Goal: Navigation & Orientation: Find specific page/section

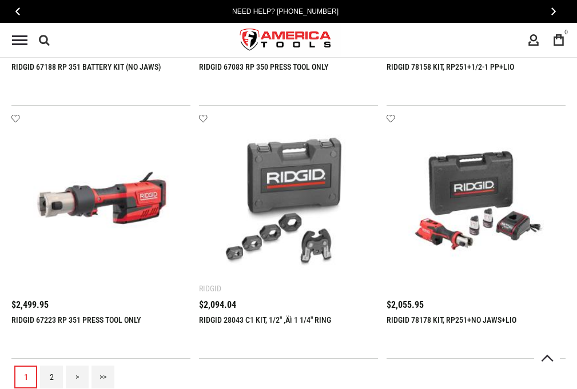
click at [51, 377] on link "2" at bounding box center [51, 377] width 23 height 23
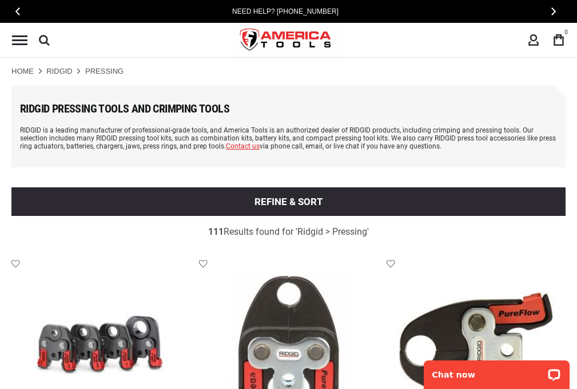
scroll to position [1917, 0]
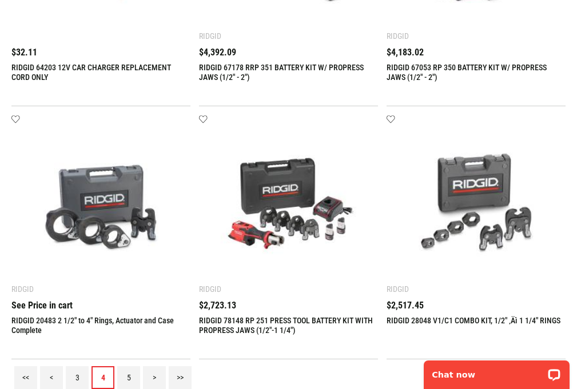
click at [129, 377] on link "5" at bounding box center [128, 377] width 23 height 23
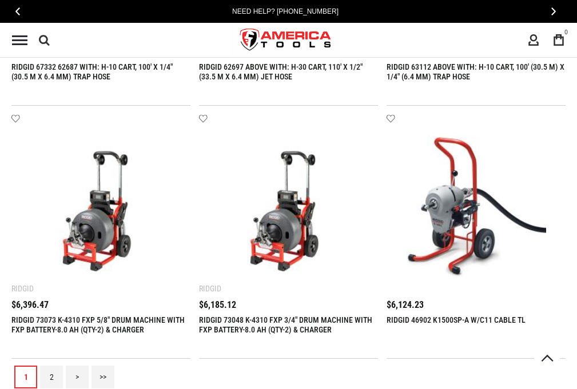
click at [51, 377] on link "2" at bounding box center [51, 377] width 23 height 23
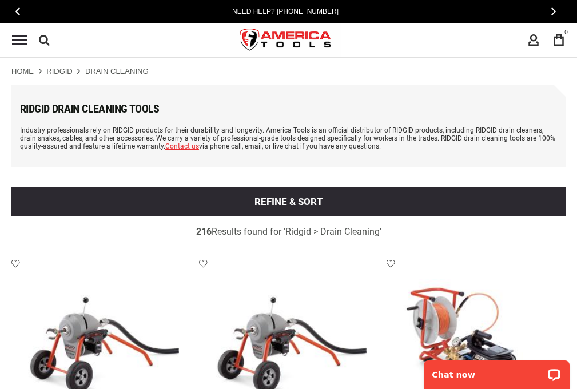
scroll to position [1917, 0]
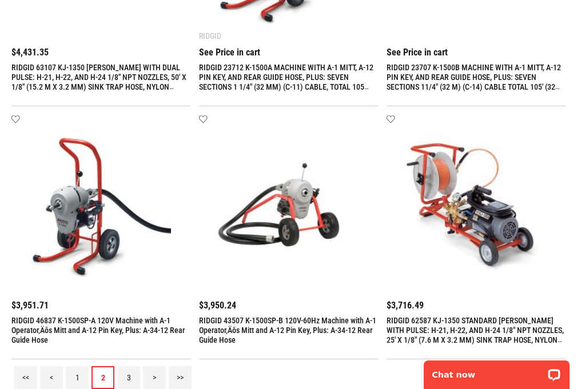
click at [129, 377] on link "3" at bounding box center [128, 377] width 23 height 23
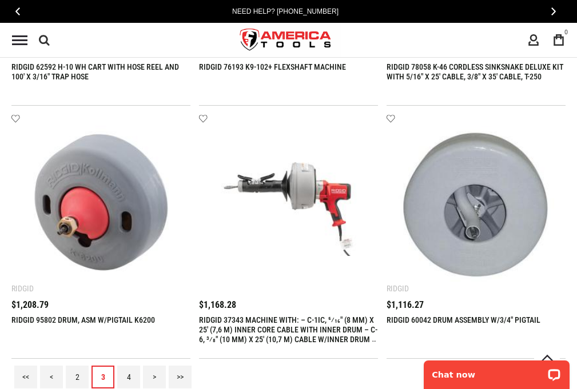
click at [129, 377] on link "4" at bounding box center [128, 377] width 23 height 23
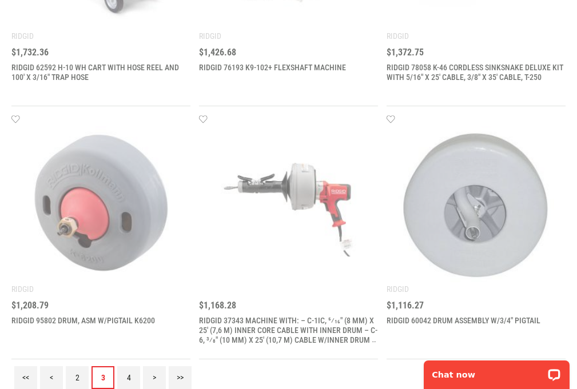
scroll to position [0, 0]
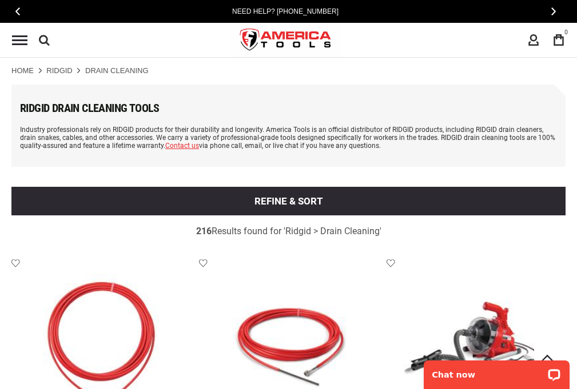
scroll to position [1917, 0]
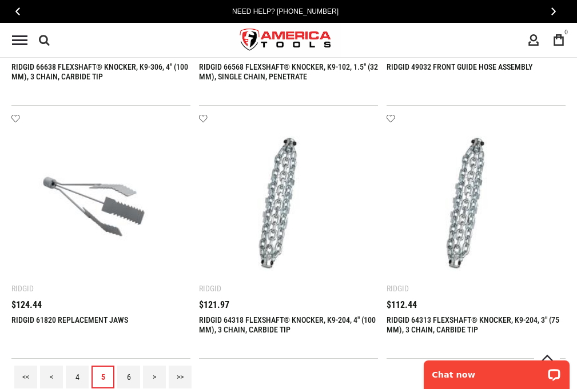
click at [129, 377] on link "6" at bounding box center [128, 377] width 23 height 23
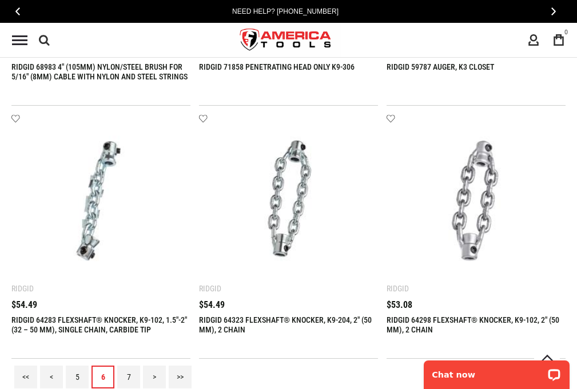
click at [129, 377] on link "7" at bounding box center [128, 377] width 23 height 23
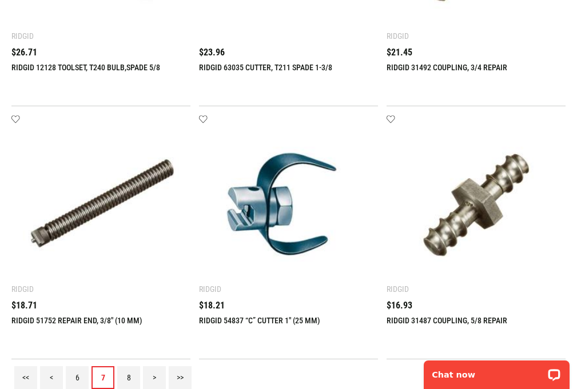
click at [129, 377] on link "8" at bounding box center [128, 377] width 23 height 23
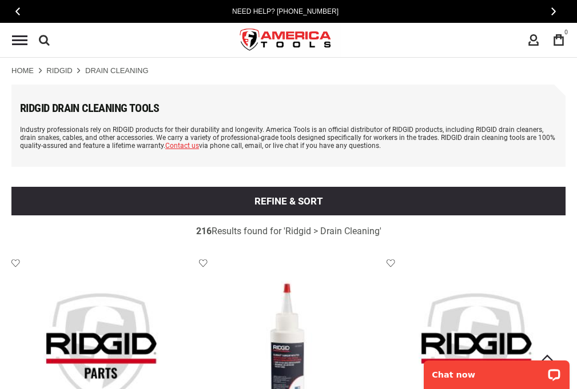
scroll to position [0, 0]
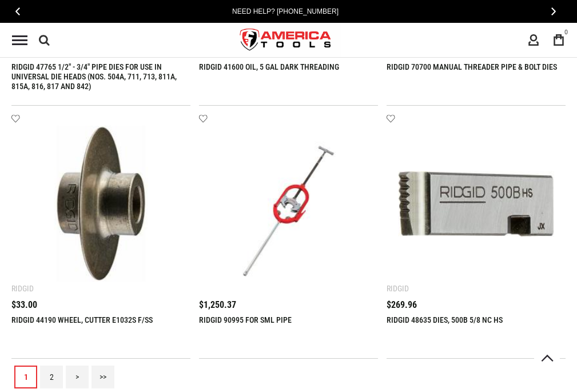
click at [51, 377] on link "2" at bounding box center [51, 377] width 23 height 23
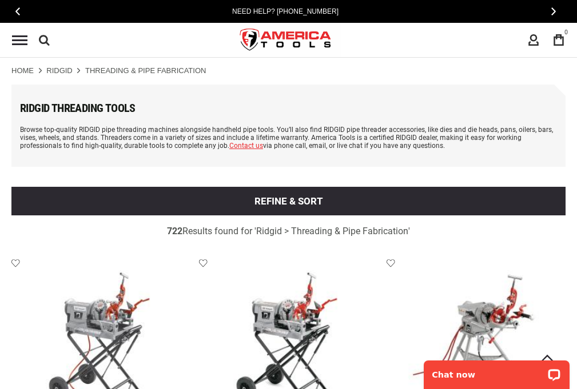
scroll to position [1917, 0]
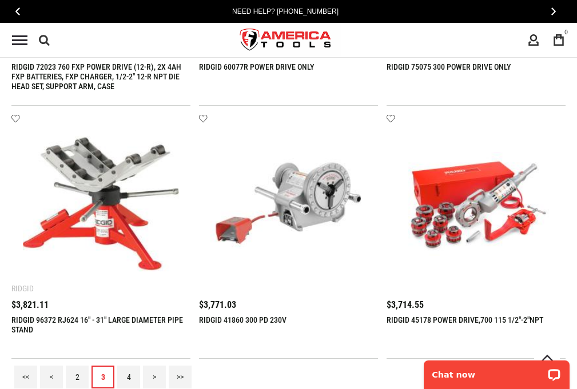
click at [129, 377] on link "4" at bounding box center [128, 377] width 23 height 23
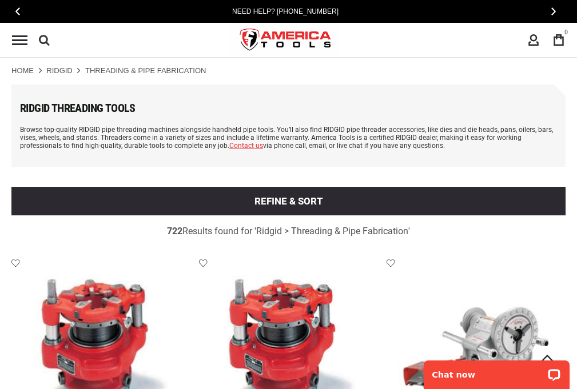
scroll to position [0, 0]
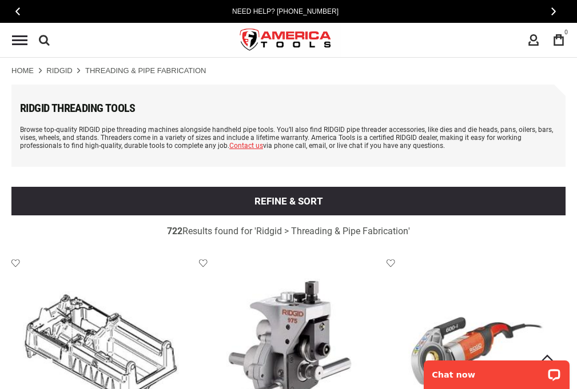
scroll to position [1917, 0]
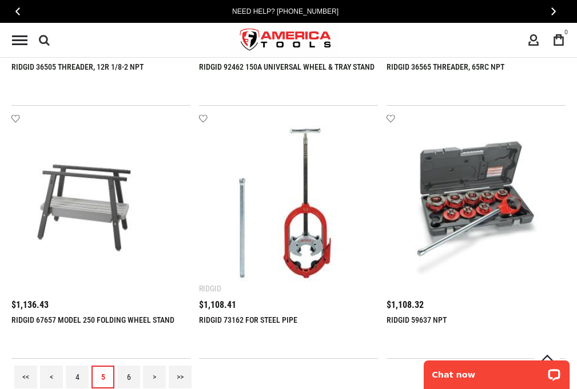
click at [129, 377] on link "6" at bounding box center [128, 377] width 23 height 23
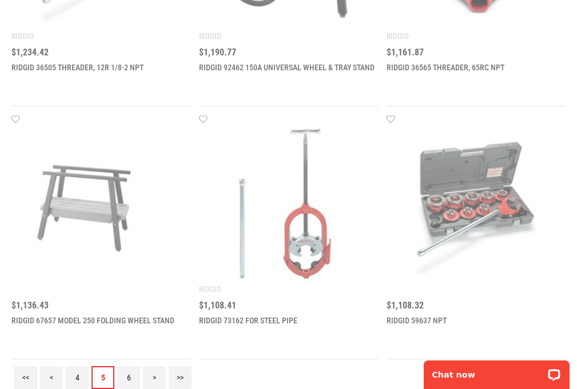
scroll to position [0, 0]
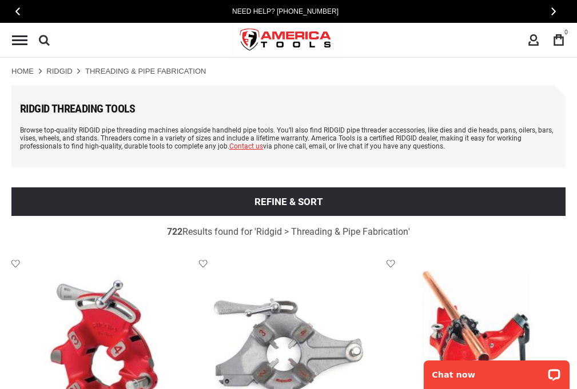
scroll to position [1917, 0]
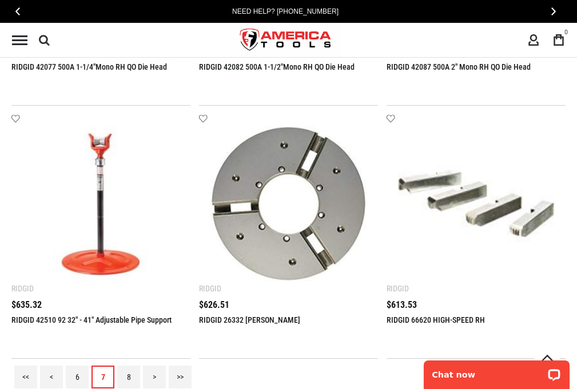
click at [129, 377] on link "8" at bounding box center [128, 377] width 23 height 23
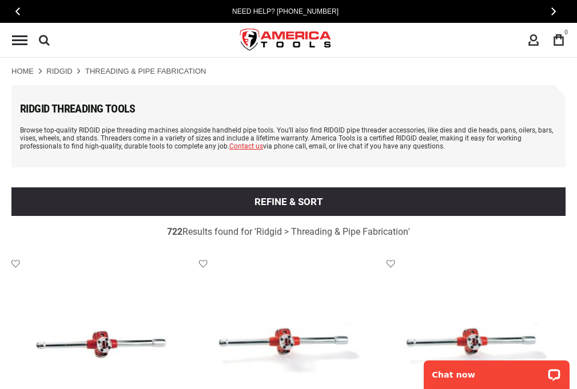
scroll to position [1917, 0]
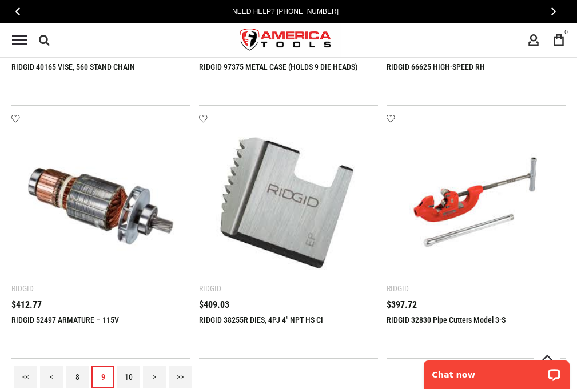
click at [129, 377] on link "10" at bounding box center [128, 377] width 23 height 23
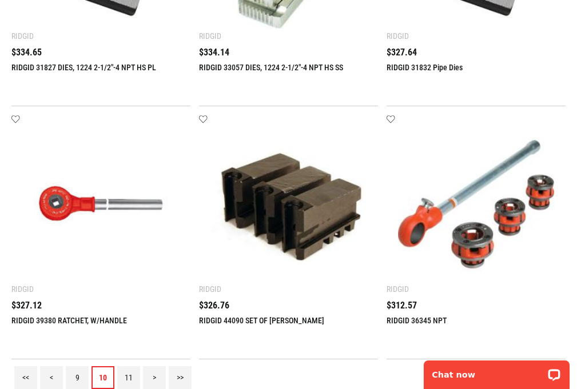
click at [129, 377] on link "11" at bounding box center [128, 377] width 23 height 23
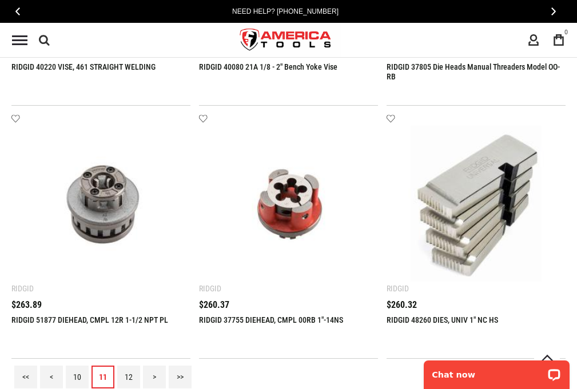
click at [129, 377] on link "12" at bounding box center [128, 377] width 23 height 23
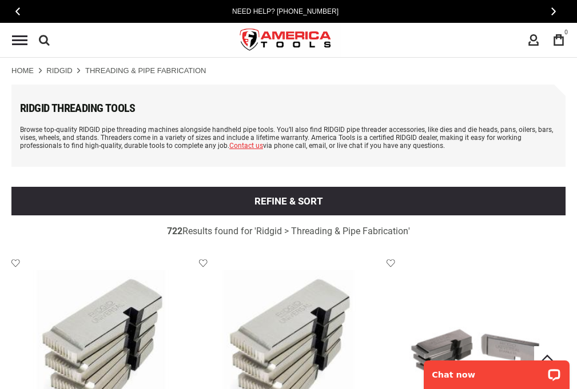
scroll to position [0, 0]
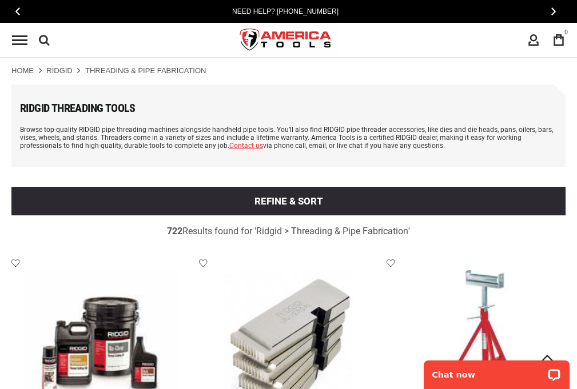
scroll to position [1917, 0]
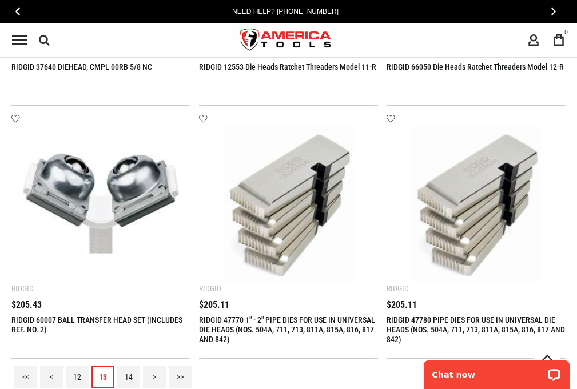
click at [129, 377] on link "14" at bounding box center [128, 377] width 23 height 23
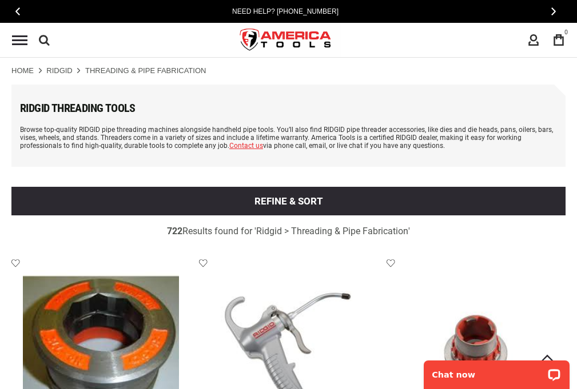
scroll to position [1917, 0]
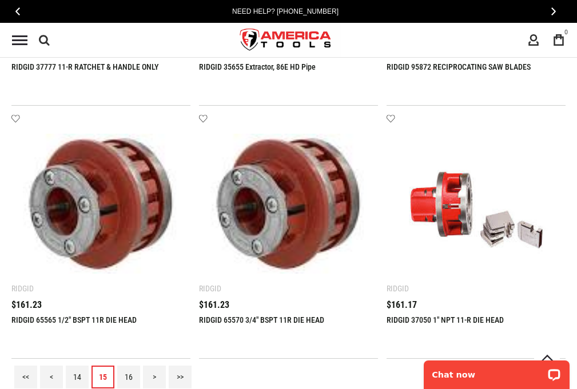
click at [129, 377] on link "16" at bounding box center [128, 377] width 23 height 23
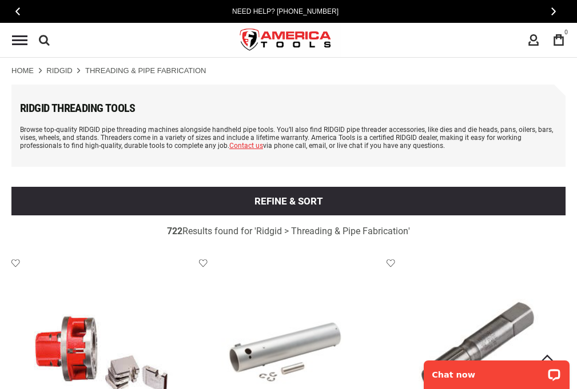
scroll to position [0, 0]
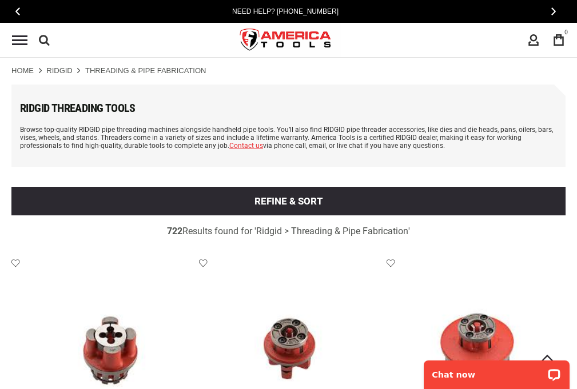
scroll to position [1917, 0]
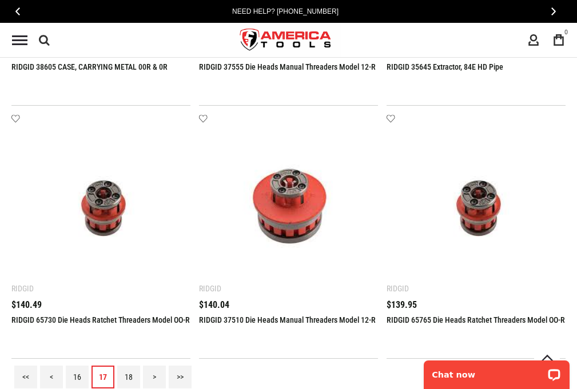
click at [129, 377] on link "18" at bounding box center [128, 377] width 23 height 23
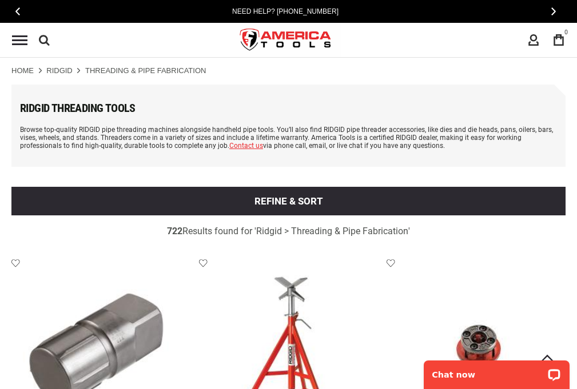
scroll to position [0, 0]
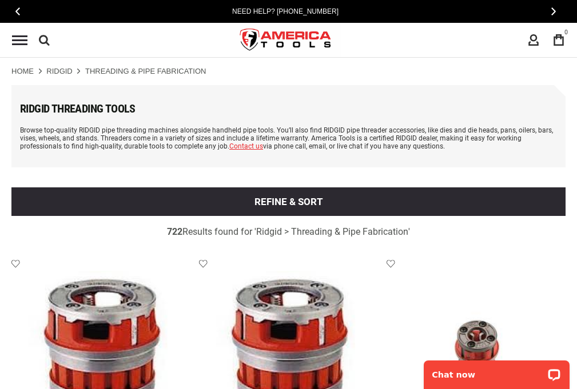
scroll to position [1917, 0]
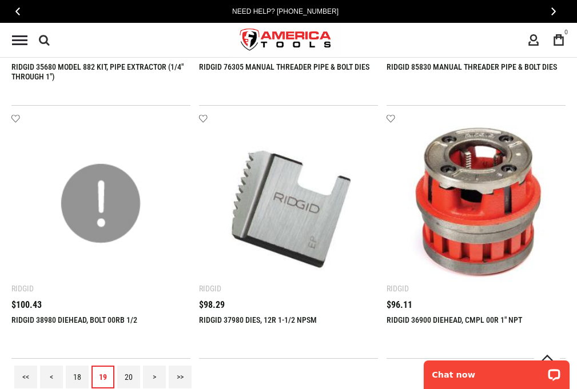
click at [129, 377] on link "20" at bounding box center [128, 377] width 23 height 23
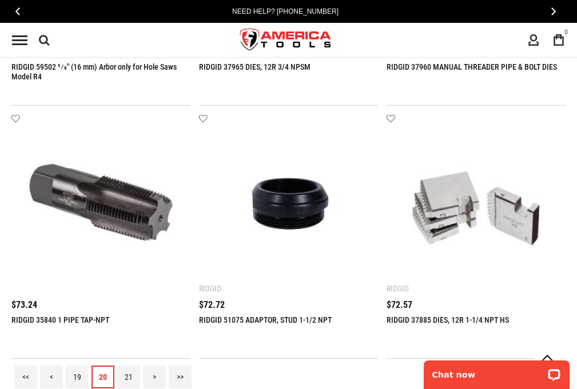
click at [129, 377] on link "21" at bounding box center [128, 377] width 23 height 23
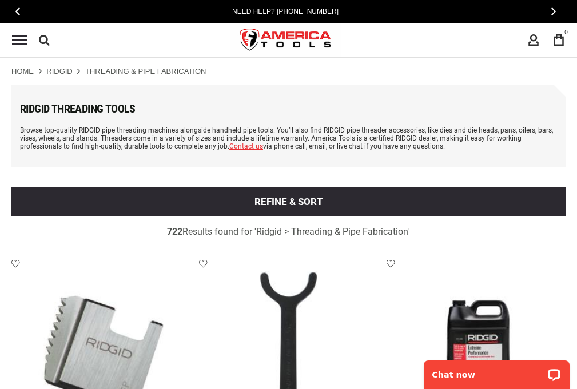
scroll to position [1917, 0]
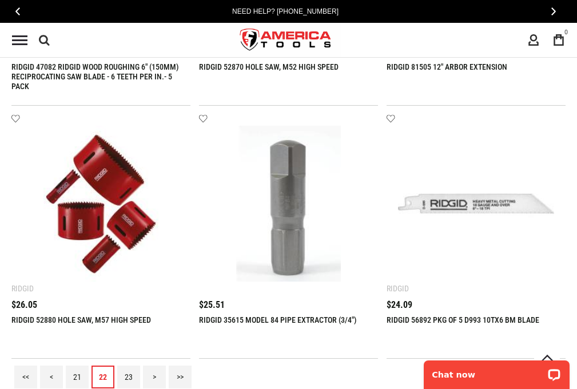
click at [129, 377] on link "23" at bounding box center [128, 377] width 23 height 23
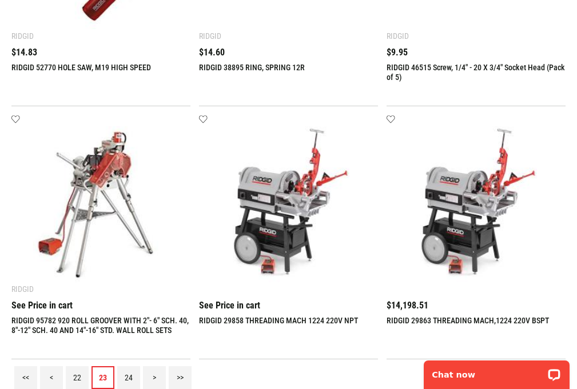
click at [129, 377] on link "24" at bounding box center [128, 377] width 23 height 23
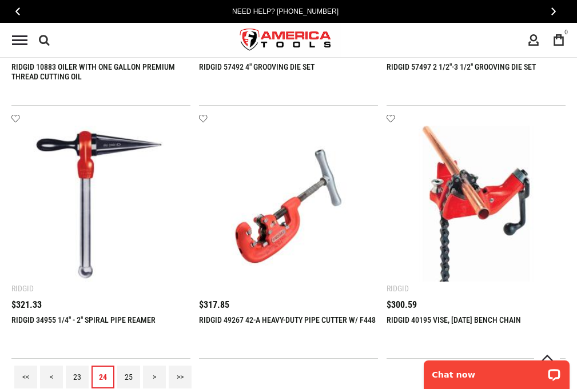
click at [129, 377] on link "25" at bounding box center [128, 377] width 23 height 23
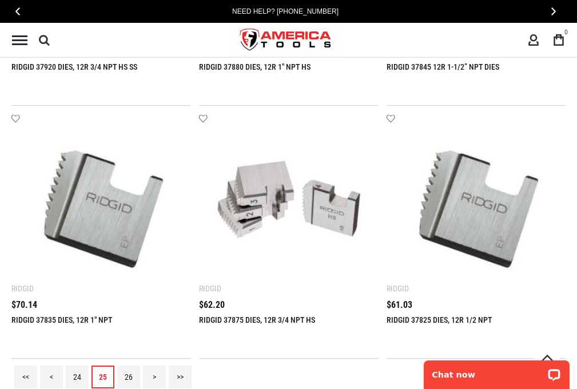
click at [129, 377] on link "26" at bounding box center [128, 377] width 23 height 23
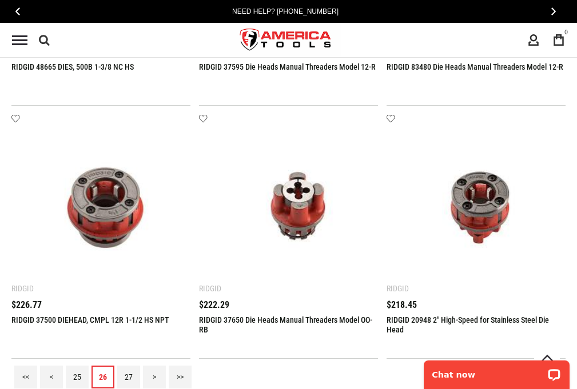
click at [129, 377] on link "27" at bounding box center [128, 377] width 23 height 23
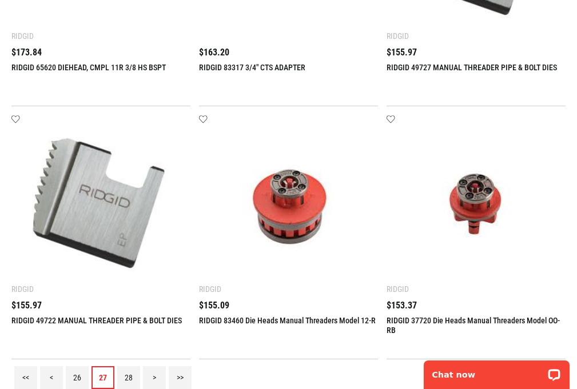
click at [129, 377] on link "28" at bounding box center [128, 377] width 23 height 23
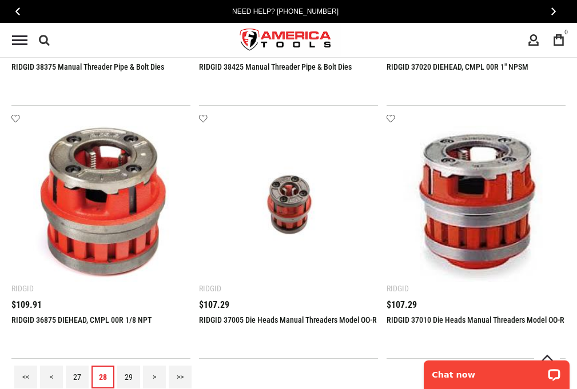
click at [129, 377] on link "29" at bounding box center [128, 377] width 23 height 23
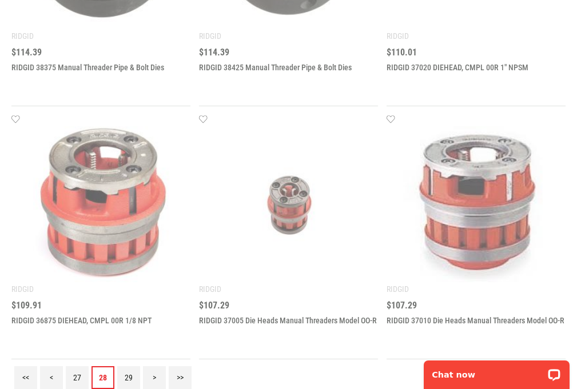
scroll to position [0, 0]
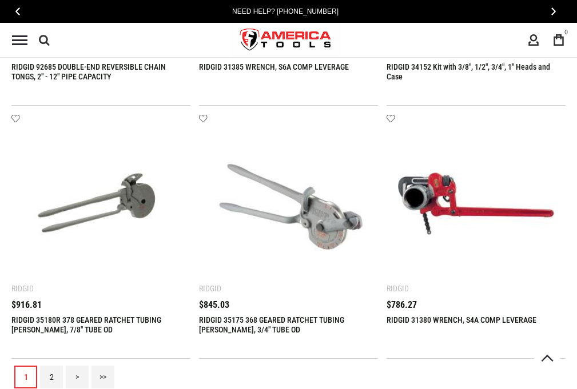
click at [51, 377] on link "2" at bounding box center [51, 377] width 23 height 23
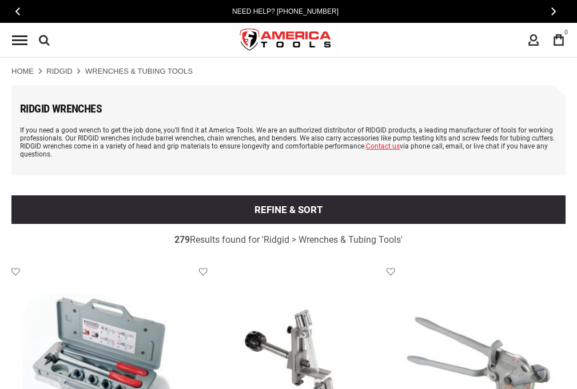
scroll to position [1925, 0]
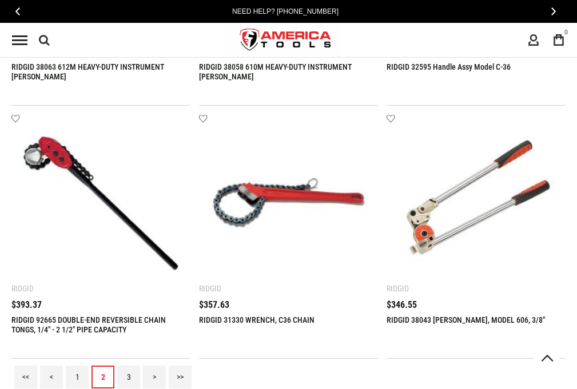
click at [129, 377] on link "3" at bounding box center [128, 377] width 23 height 23
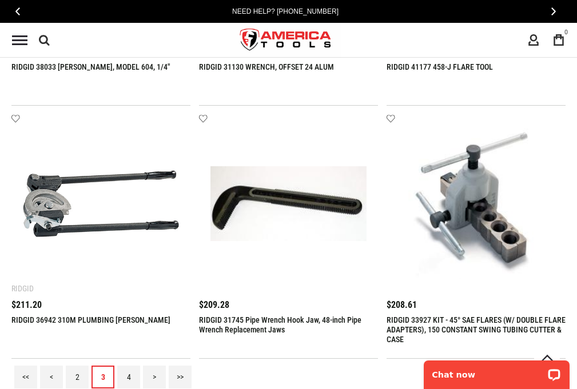
click at [129, 377] on link "4" at bounding box center [128, 377] width 23 height 23
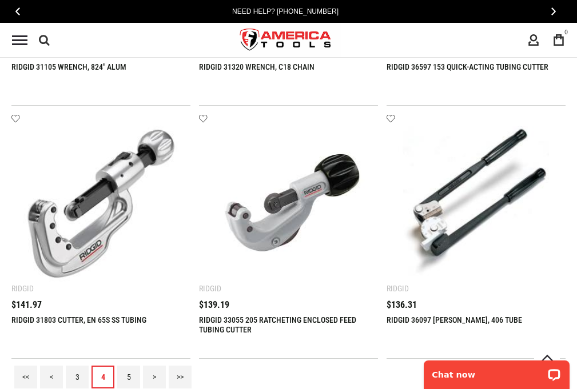
click at [129, 377] on link "5" at bounding box center [128, 377] width 23 height 23
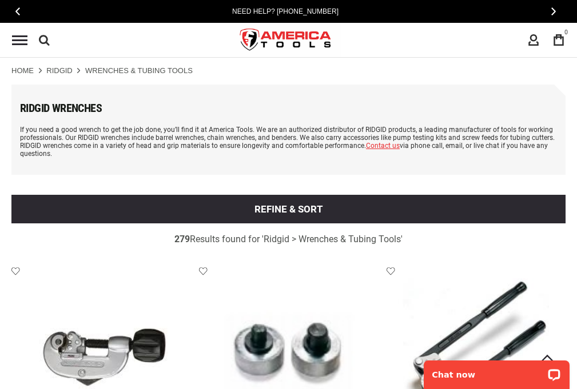
scroll to position [0, 0]
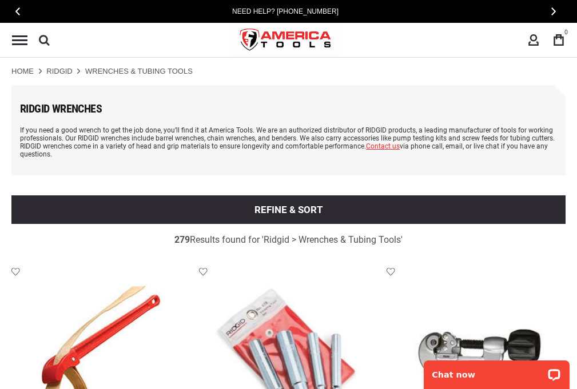
scroll to position [1925, 0]
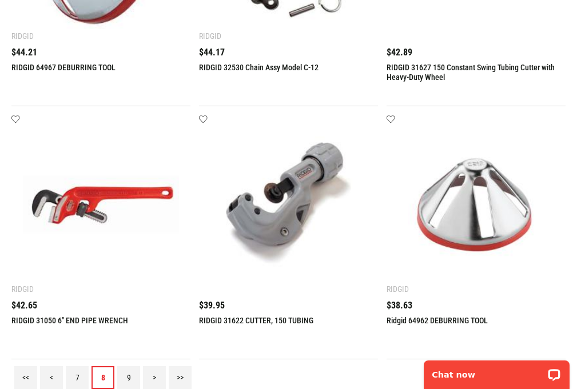
click at [129, 377] on link "9" at bounding box center [128, 377] width 23 height 23
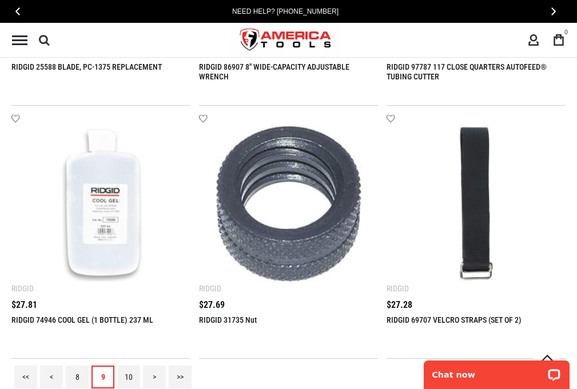
click at [129, 377] on link "10" at bounding box center [128, 377] width 23 height 23
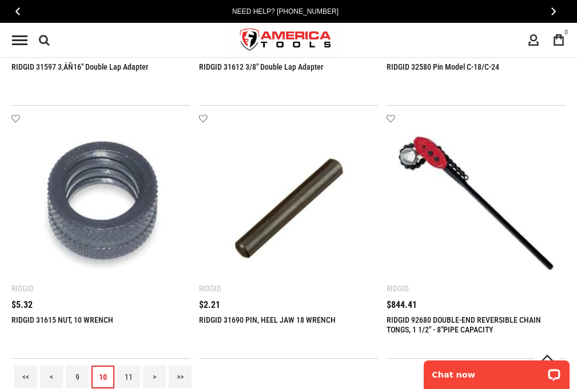
click at [129, 377] on link "11" at bounding box center [128, 377] width 23 height 23
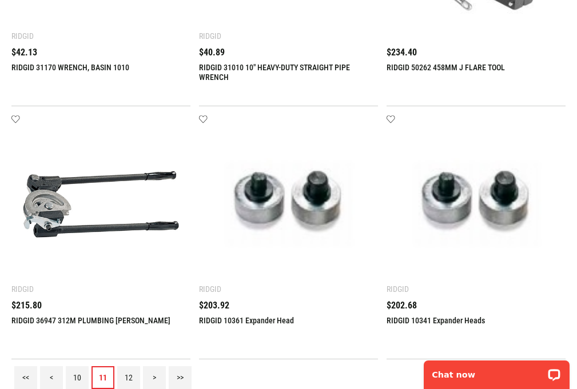
click at [129, 377] on link "12" at bounding box center [128, 377] width 23 height 23
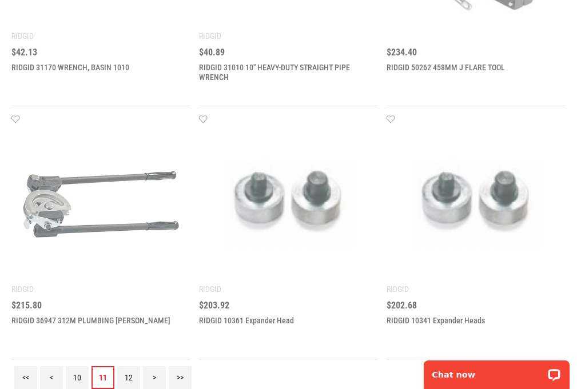
scroll to position [0, 0]
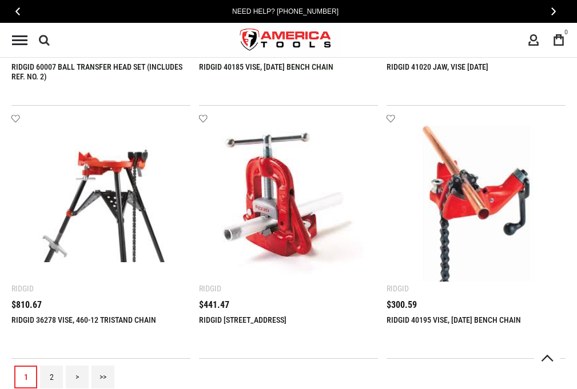
click at [51, 377] on link "2" at bounding box center [51, 377] width 23 height 23
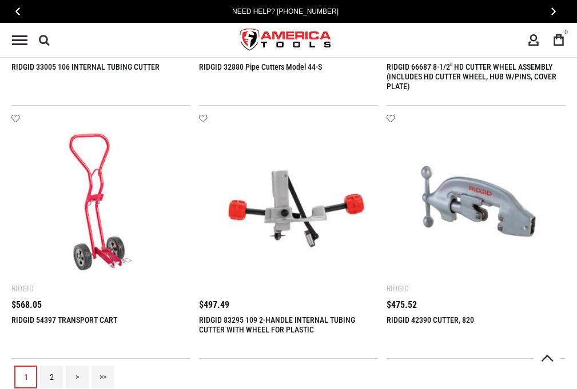
click at [51, 377] on link "2" at bounding box center [51, 377] width 23 height 23
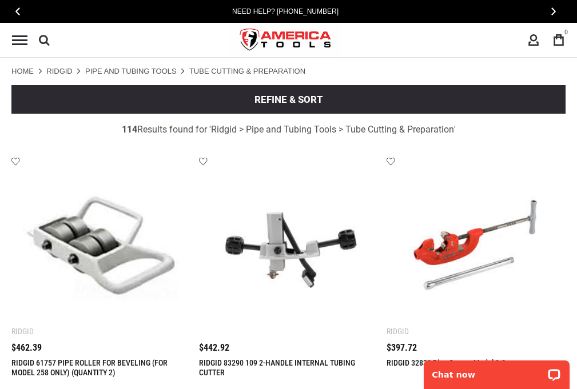
scroll to position [1815, 0]
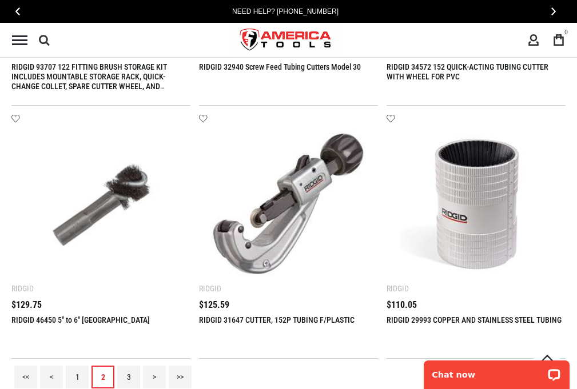
click at [129, 377] on link "3" at bounding box center [128, 377] width 23 height 23
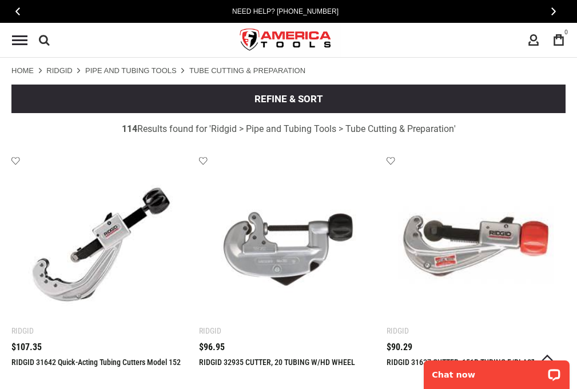
scroll to position [0, 0]
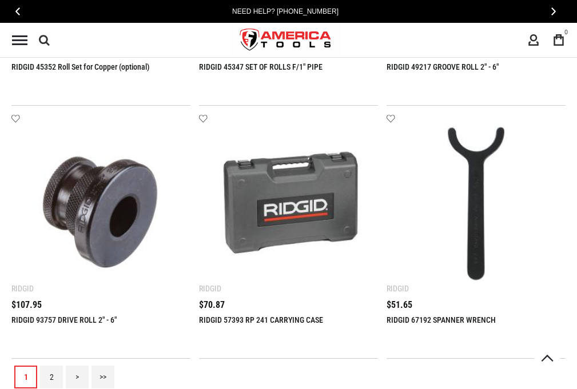
click at [51, 377] on link "2" at bounding box center [51, 377] width 23 height 23
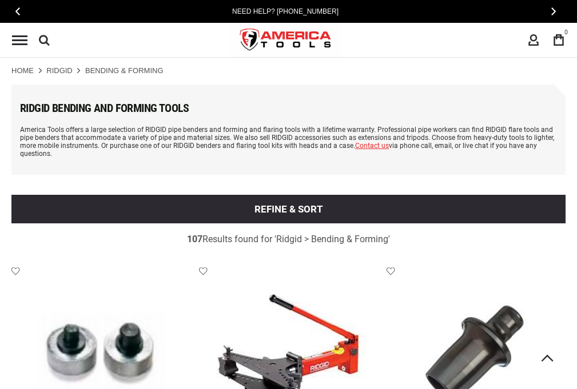
scroll to position [1925, 0]
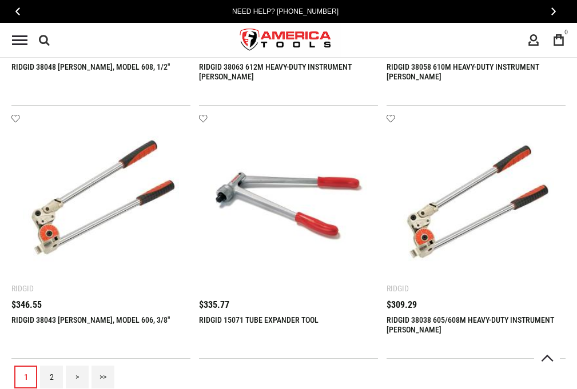
click at [51, 377] on link "2" at bounding box center [51, 377] width 23 height 23
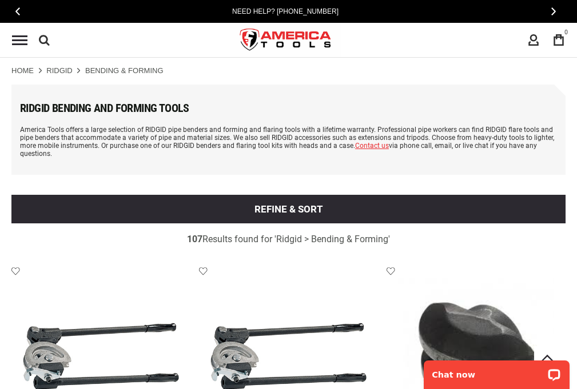
scroll to position [0, 0]
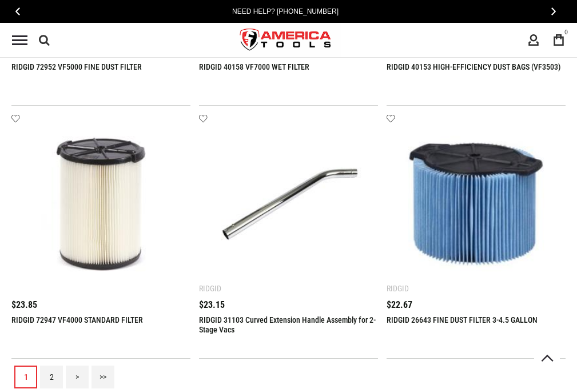
click at [51, 377] on link "2" at bounding box center [51, 377] width 23 height 23
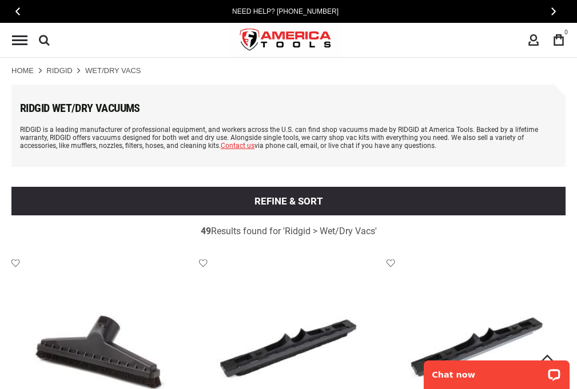
scroll to position [1917, 0]
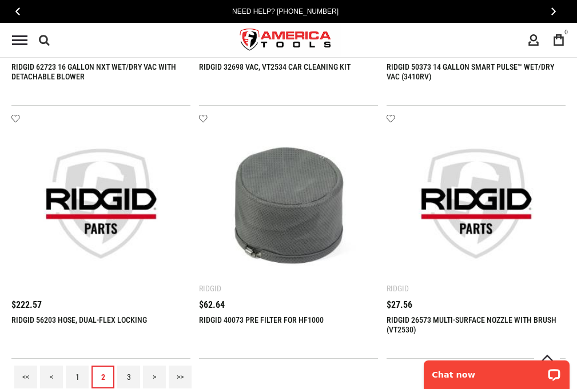
click at [129, 377] on link "3" at bounding box center [128, 377] width 23 height 23
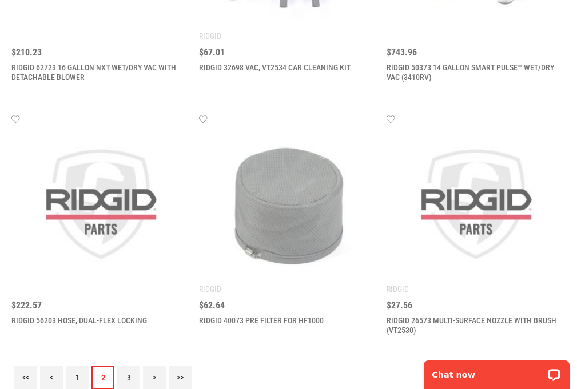
scroll to position [0, 0]
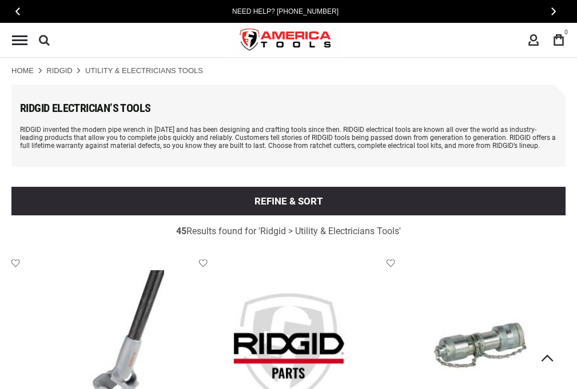
scroll to position [1917, 0]
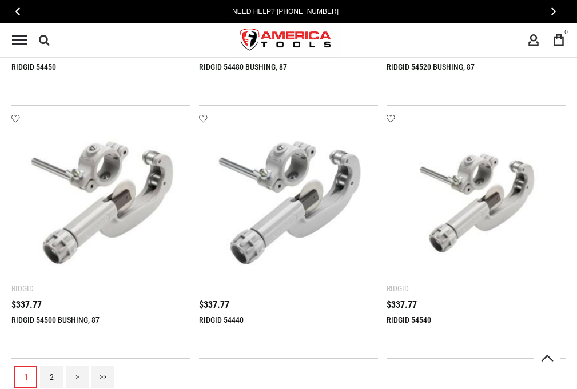
click at [51, 377] on link "2" at bounding box center [51, 377] width 23 height 23
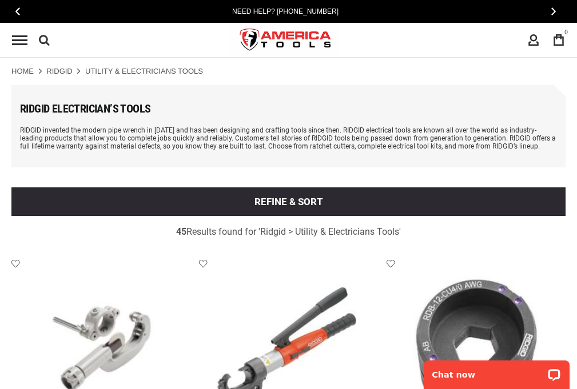
scroll to position [0, 0]
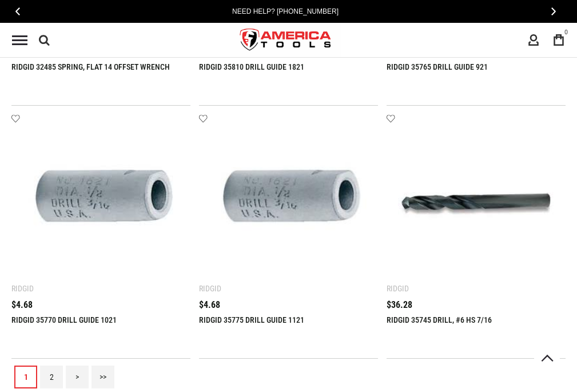
click at [51, 377] on link "2" at bounding box center [51, 377] width 23 height 23
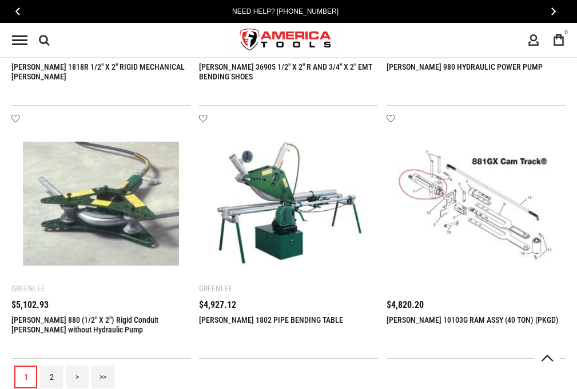
click at [51, 377] on link "2" at bounding box center [51, 377] width 23 height 23
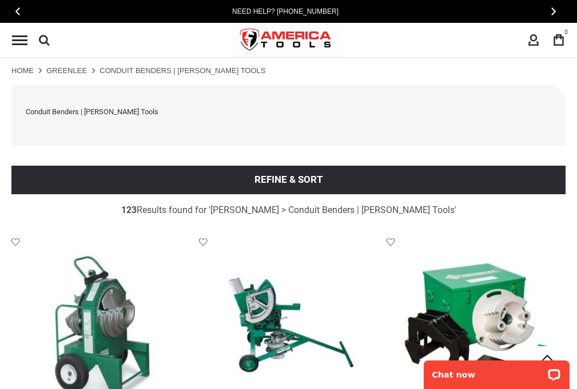
scroll to position [1896, 0]
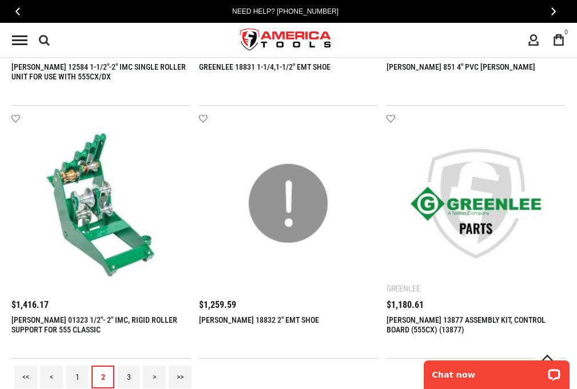
click at [129, 377] on link "3" at bounding box center [128, 377] width 23 height 23
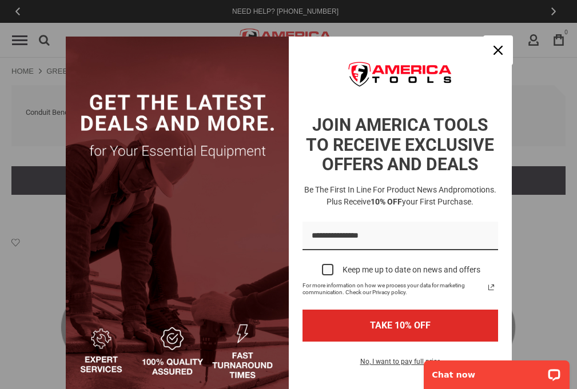
click at [493, 50] on icon "close icon" at bounding box center [497, 50] width 9 height 9
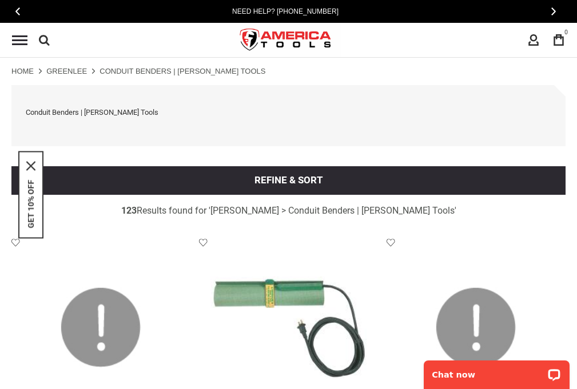
scroll to position [1896, 0]
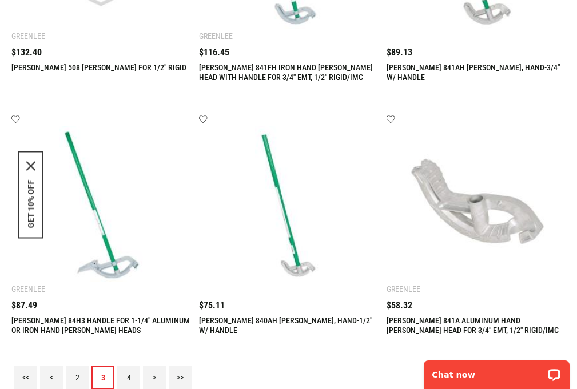
click at [129, 377] on link "4" at bounding box center [128, 377] width 23 height 23
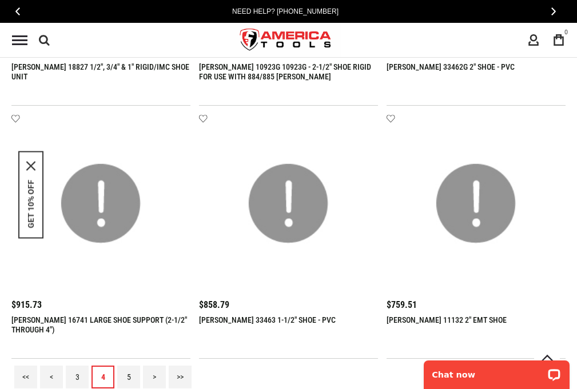
click at [129, 377] on link "5" at bounding box center [128, 377] width 23 height 23
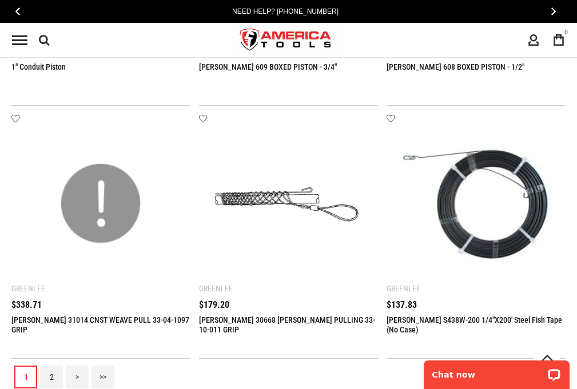
click at [51, 377] on link "2" at bounding box center [51, 377] width 23 height 23
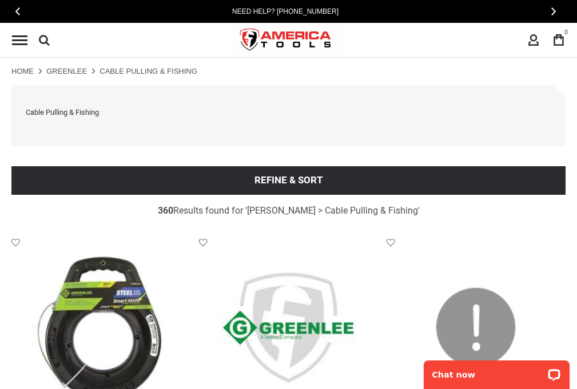
scroll to position [1896, 0]
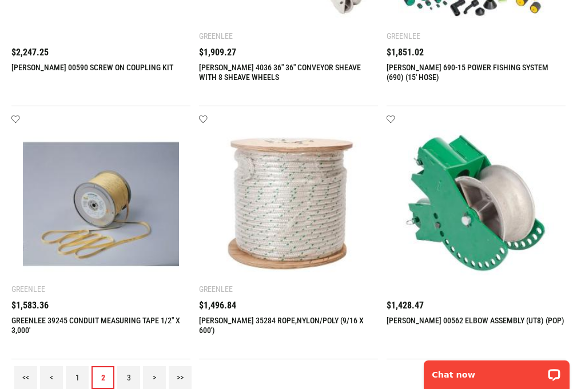
click at [129, 377] on link "3" at bounding box center [128, 377] width 23 height 23
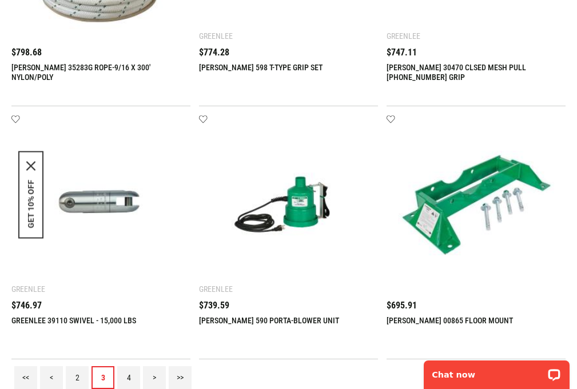
click at [129, 377] on link "4" at bounding box center [128, 377] width 23 height 23
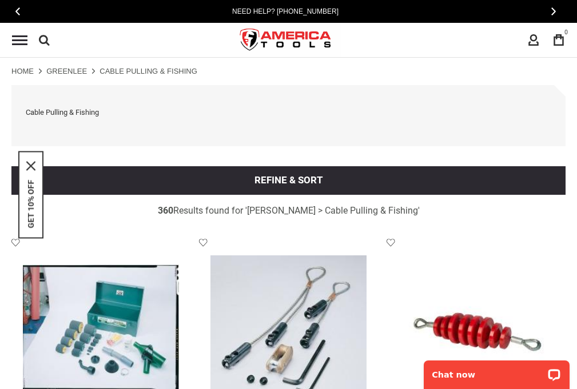
scroll to position [0, 0]
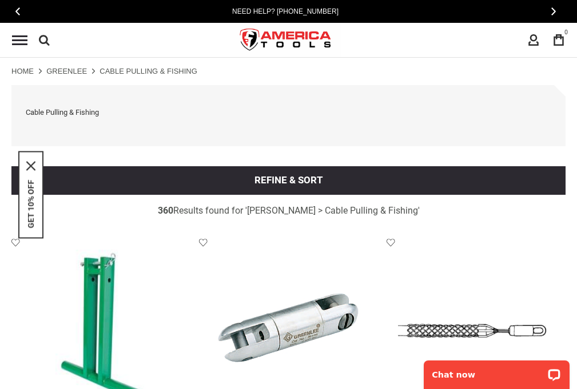
scroll to position [1896, 0]
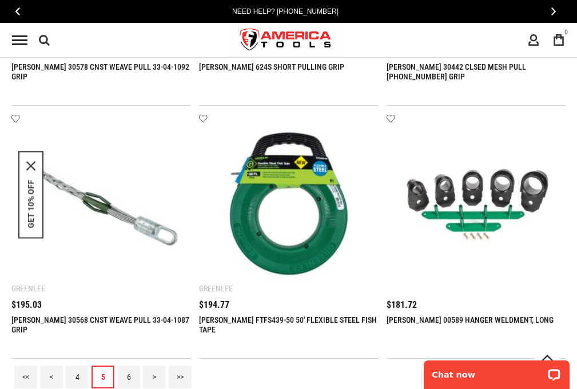
click at [129, 377] on link "6" at bounding box center [128, 377] width 23 height 23
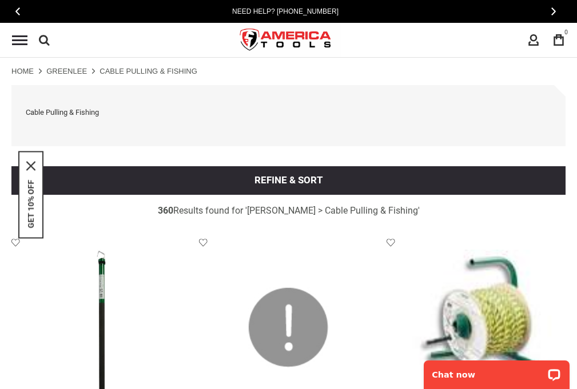
scroll to position [0, 0]
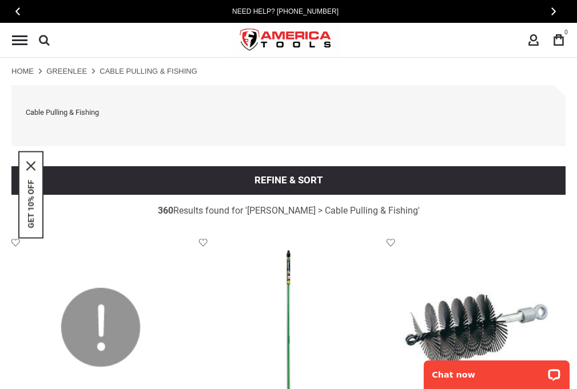
scroll to position [1896, 0]
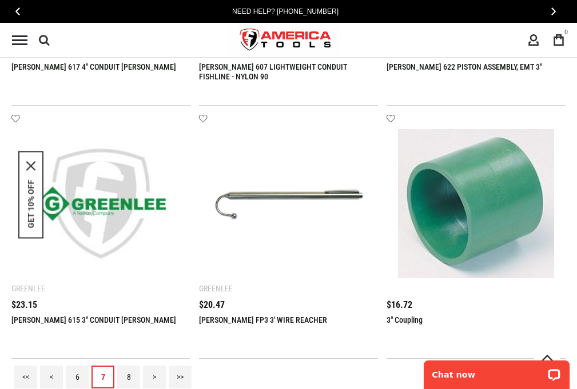
click at [129, 377] on link "8" at bounding box center [128, 377] width 23 height 23
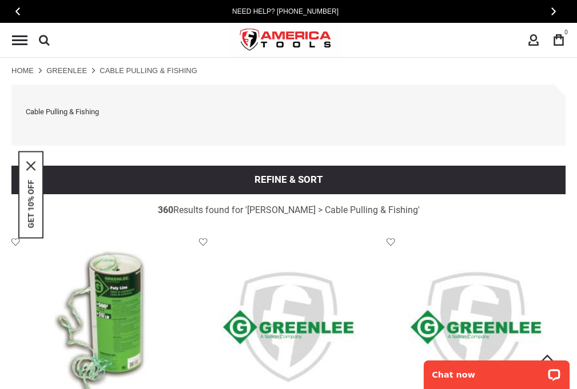
scroll to position [0, 0]
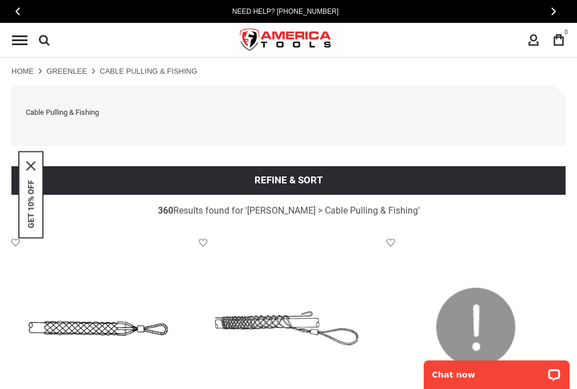
scroll to position [1896, 0]
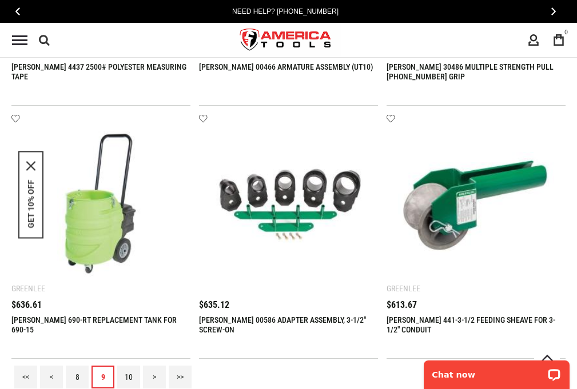
click at [129, 377] on link "10" at bounding box center [128, 377] width 23 height 23
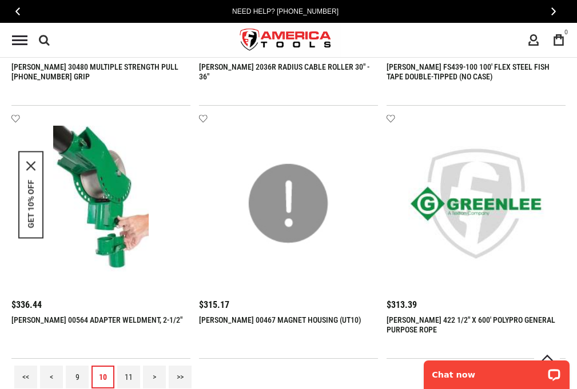
click at [129, 377] on link "11" at bounding box center [128, 377] width 23 height 23
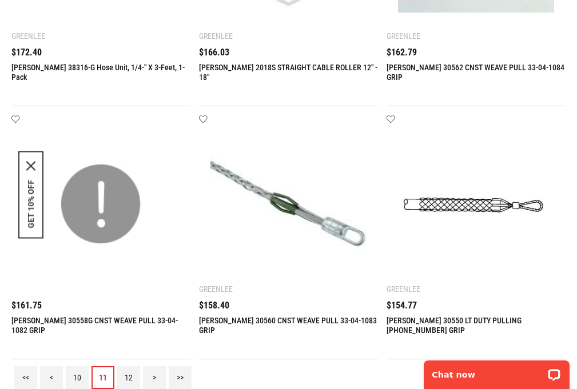
click at [129, 377] on link "12" at bounding box center [128, 377] width 23 height 23
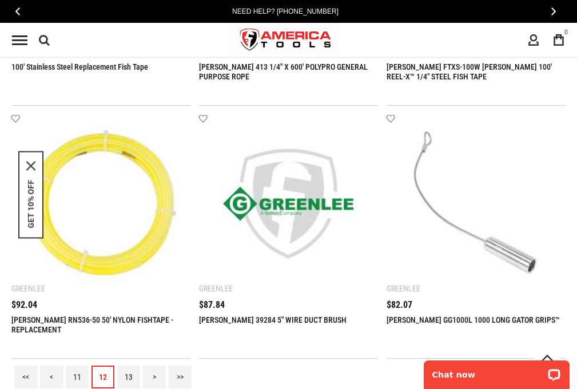
click at [129, 377] on link "13" at bounding box center [128, 377] width 23 height 23
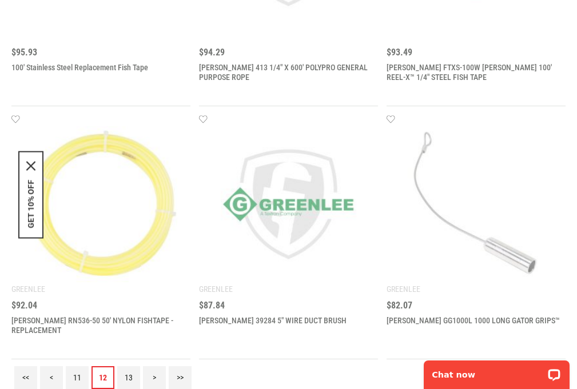
scroll to position [0, 0]
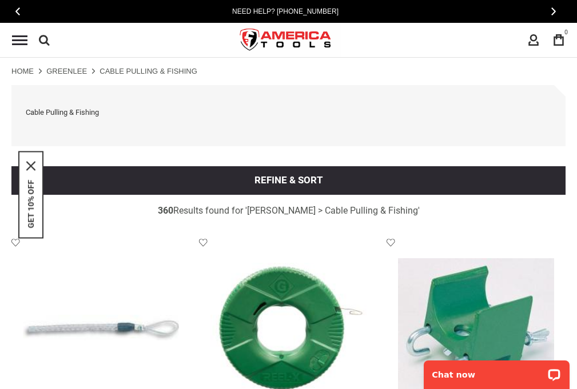
scroll to position [1896, 0]
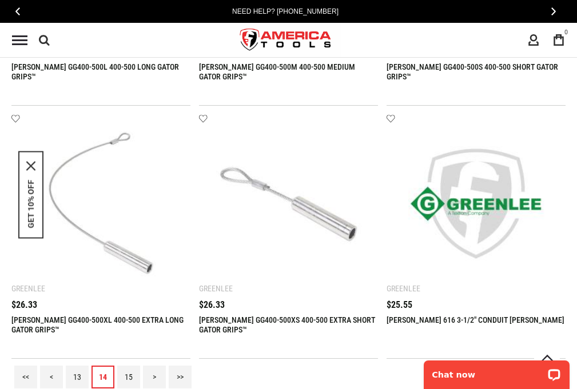
click at [129, 377] on link "15" at bounding box center [128, 377] width 23 height 23
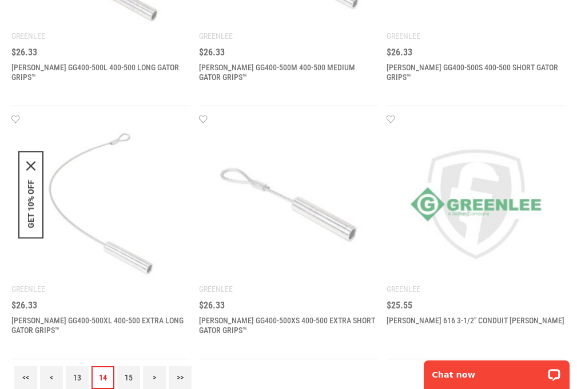
scroll to position [0, 0]
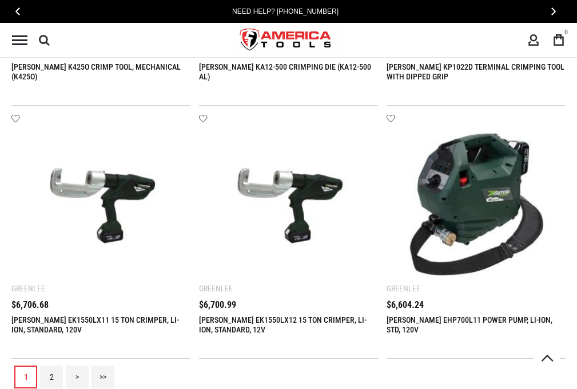
click at [51, 377] on link "2" at bounding box center [51, 377] width 23 height 23
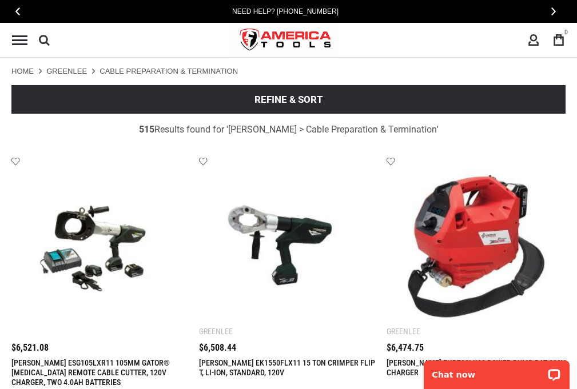
scroll to position [1815, 0]
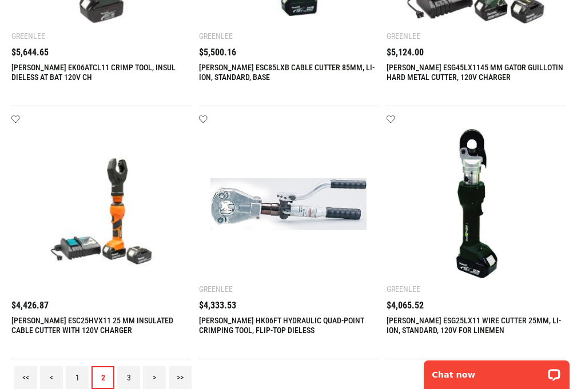
click at [129, 377] on link "3" at bounding box center [128, 377] width 23 height 23
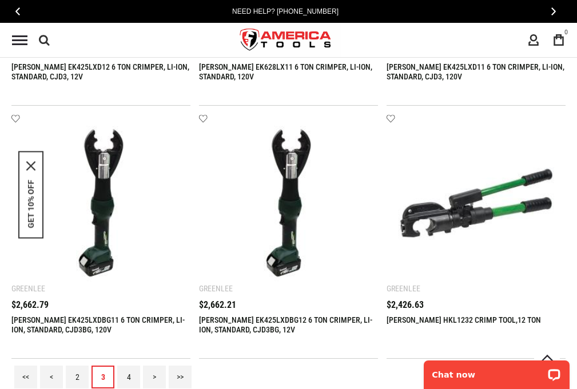
click at [129, 377] on link "4" at bounding box center [128, 377] width 23 height 23
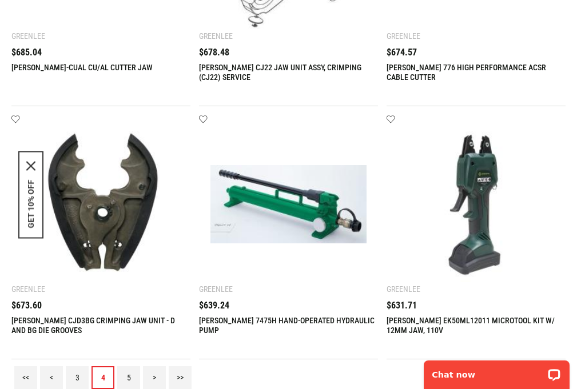
click at [129, 377] on link "5" at bounding box center [128, 377] width 23 height 23
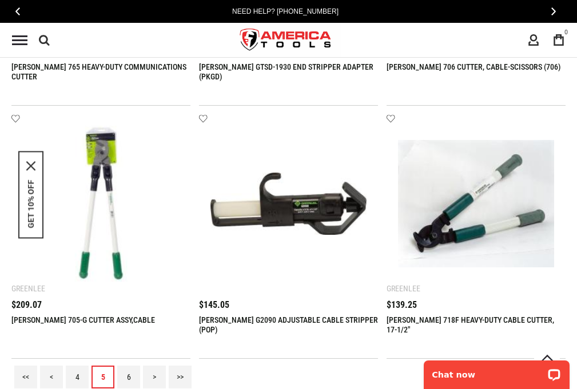
click at [129, 377] on link "6" at bounding box center [128, 377] width 23 height 23
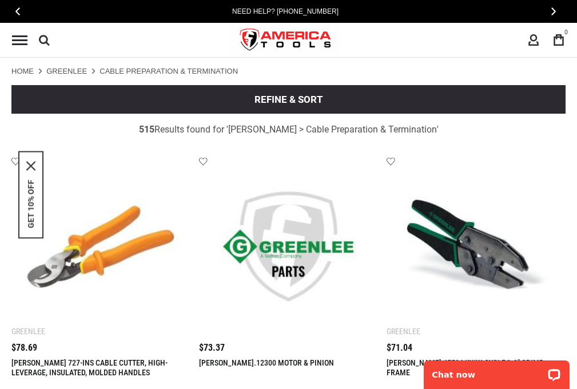
scroll to position [1815, 0]
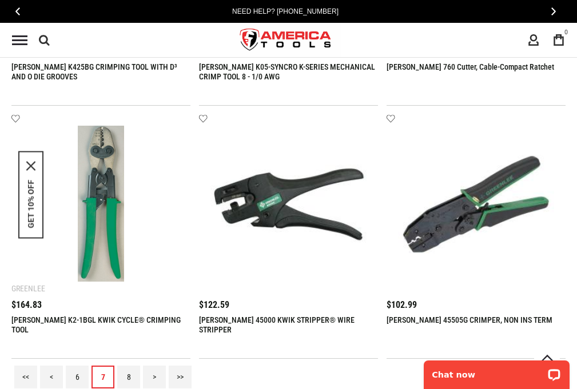
click at [129, 377] on link "8" at bounding box center [128, 377] width 23 height 23
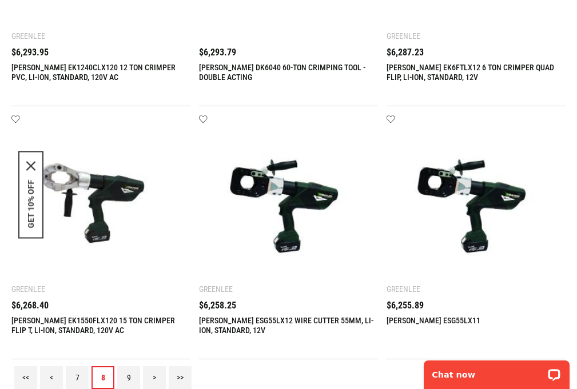
click at [129, 377] on link "9" at bounding box center [128, 377] width 23 height 23
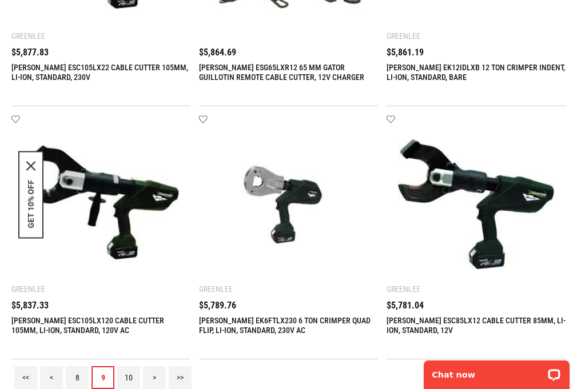
click at [129, 377] on link "10" at bounding box center [128, 377] width 23 height 23
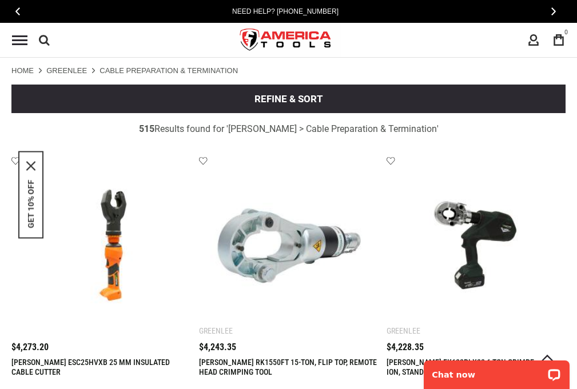
scroll to position [1815, 0]
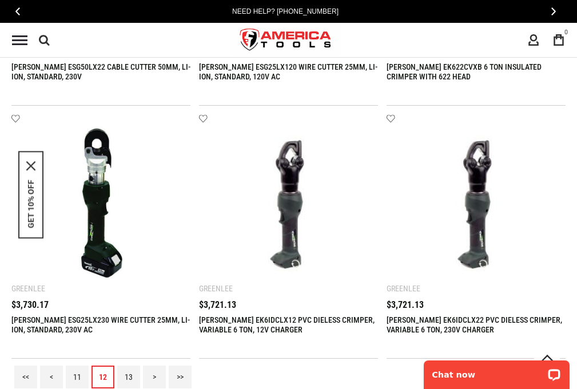
click at [129, 377] on link "13" at bounding box center [128, 377] width 23 height 23
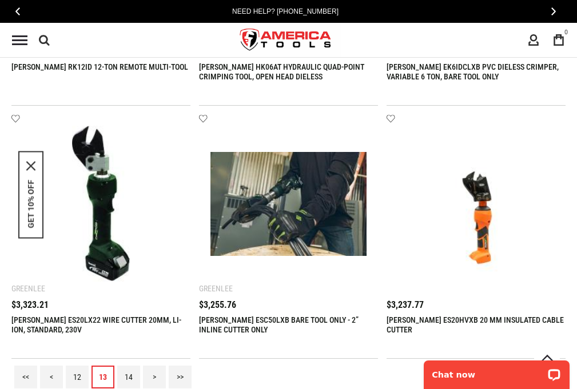
click at [129, 377] on link "14" at bounding box center [128, 377] width 23 height 23
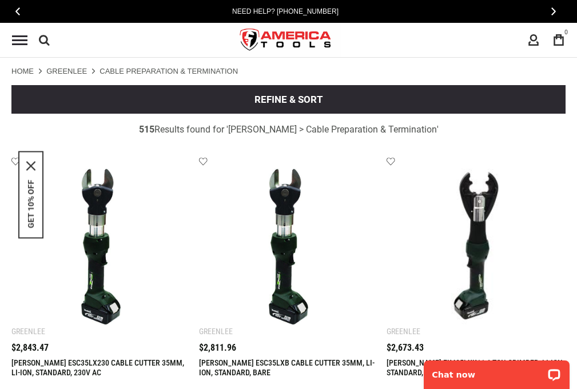
scroll to position [1815, 0]
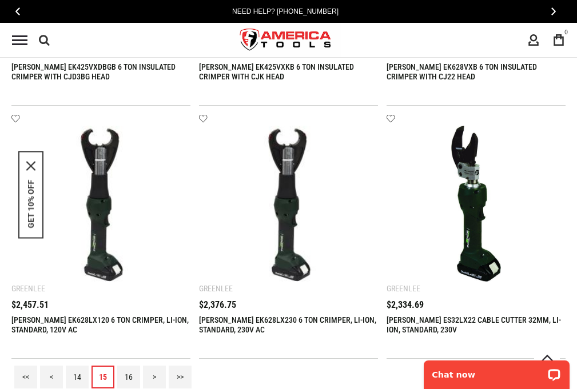
click at [129, 377] on link "16" at bounding box center [128, 377] width 23 height 23
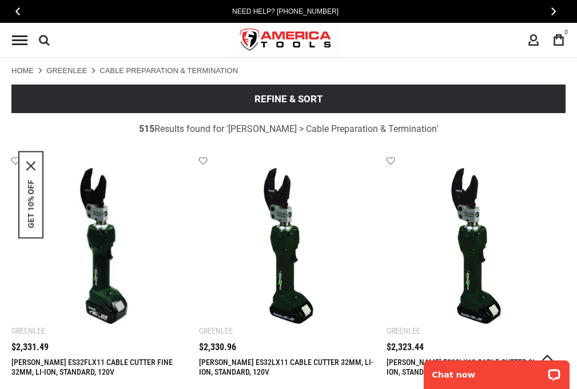
scroll to position [0, 0]
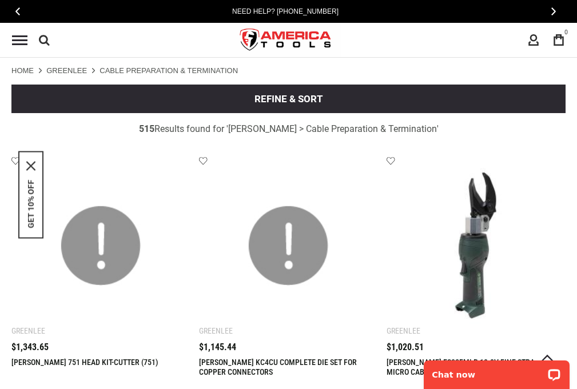
scroll to position [1815, 0]
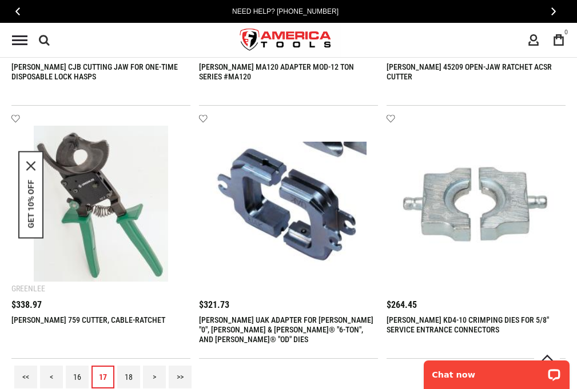
click at [129, 377] on link "18" at bounding box center [128, 377] width 23 height 23
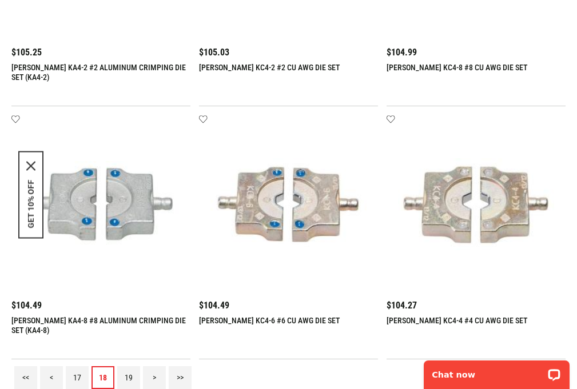
click at [129, 377] on link "19" at bounding box center [128, 377] width 23 height 23
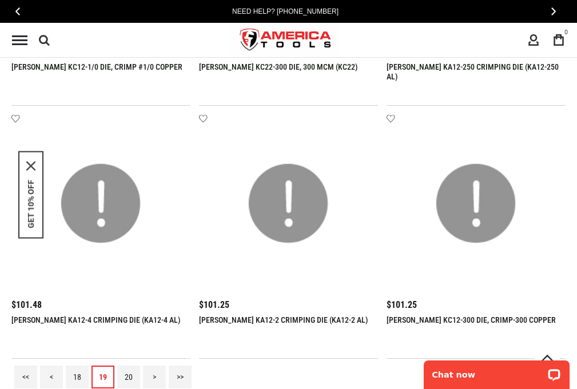
click at [129, 377] on link "20" at bounding box center [128, 377] width 23 height 23
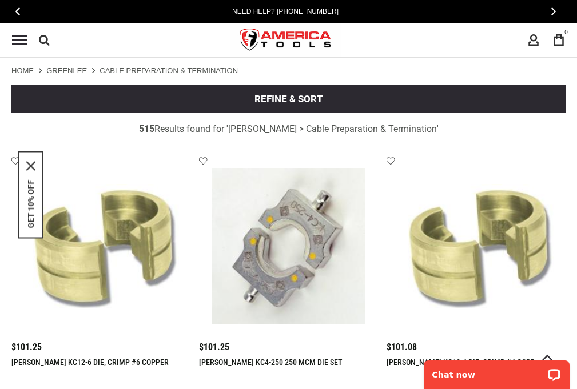
scroll to position [0, 0]
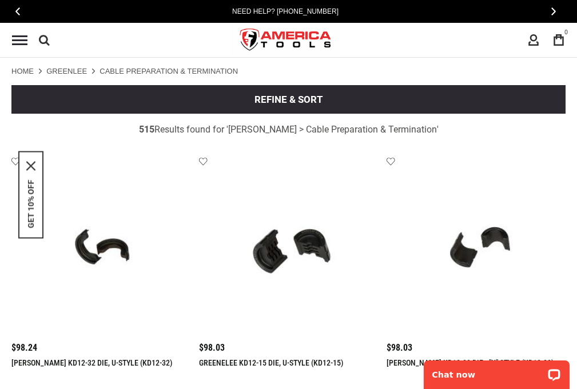
scroll to position [1815, 0]
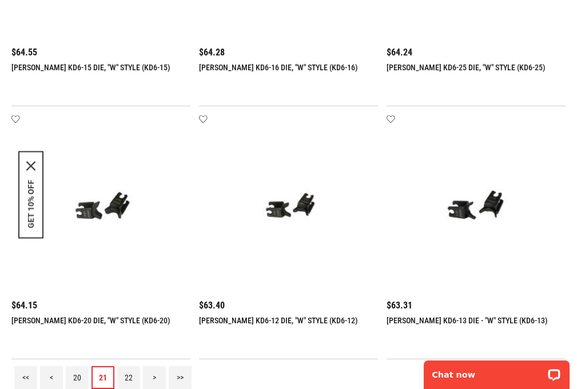
click at [129, 377] on link "22" at bounding box center [128, 377] width 23 height 23
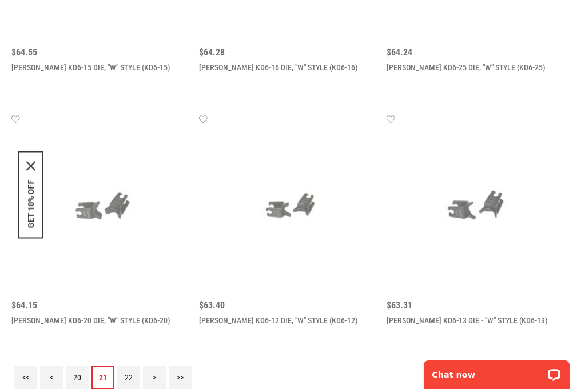
scroll to position [0, 0]
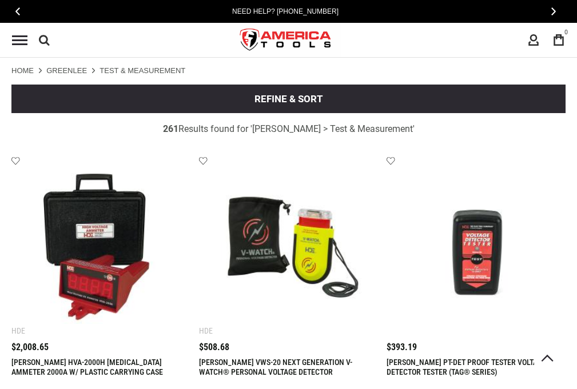
scroll to position [1815, 0]
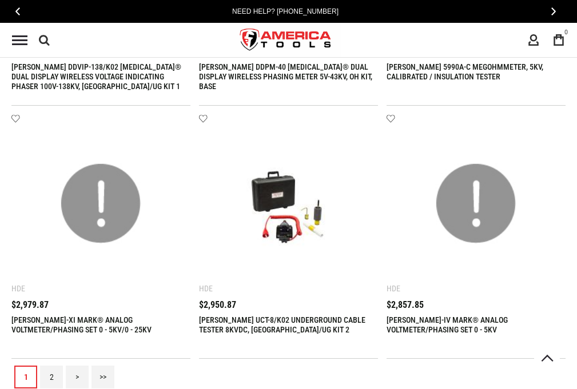
click at [51, 377] on link "2" at bounding box center [51, 377] width 23 height 23
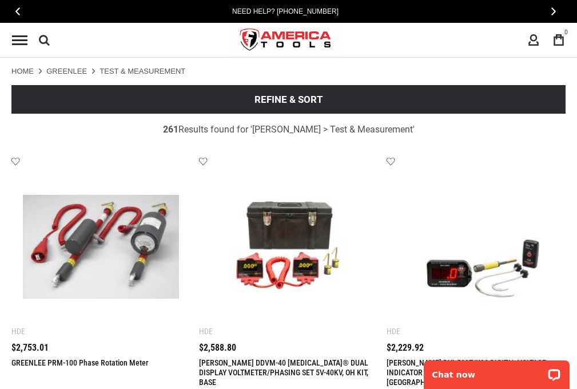
scroll to position [0, 0]
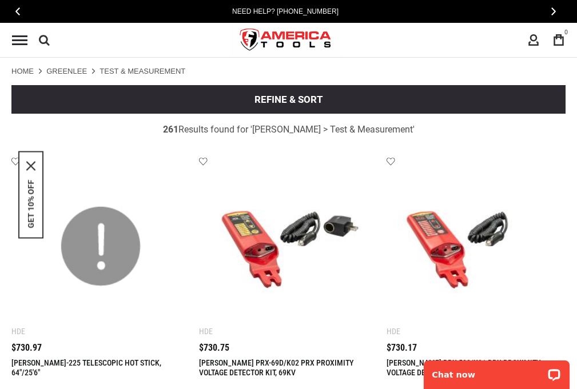
scroll to position [1815, 0]
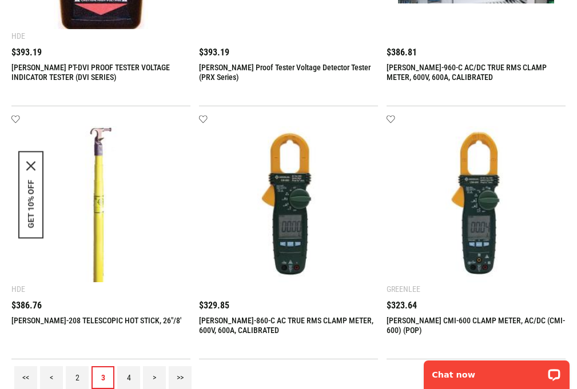
click at [129, 377] on link "4" at bounding box center [128, 377] width 23 height 23
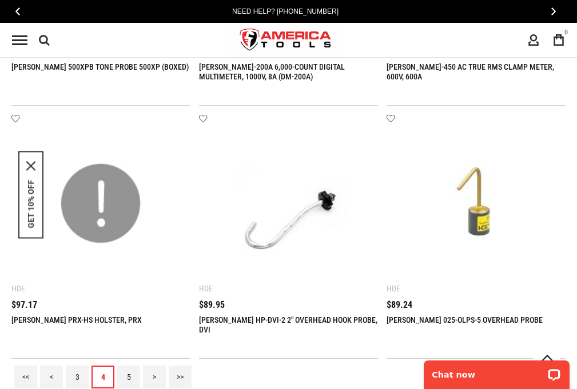
click at [129, 377] on link "5" at bounding box center [128, 377] width 23 height 23
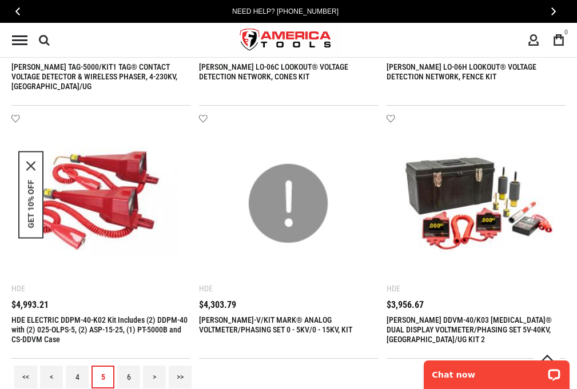
click at [129, 377] on link "6" at bounding box center [128, 377] width 23 height 23
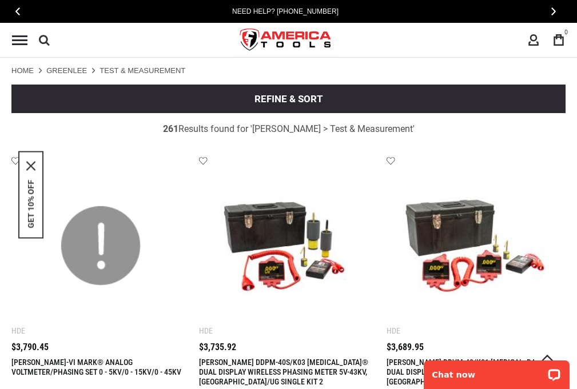
scroll to position [0, 0]
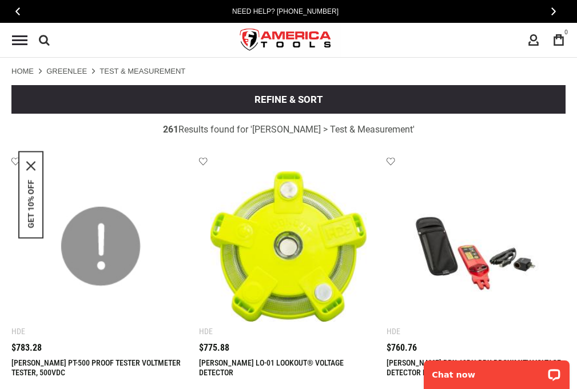
scroll to position [1815, 0]
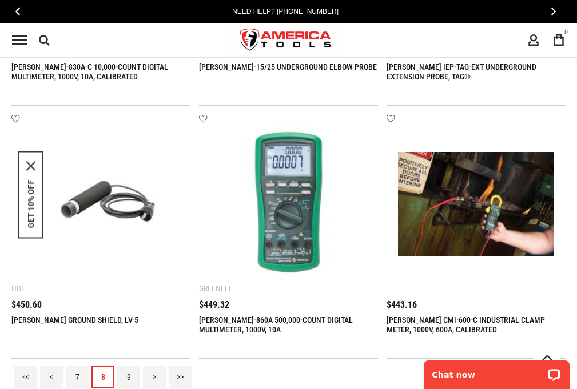
click at [129, 377] on link "9" at bounding box center [128, 377] width 23 height 23
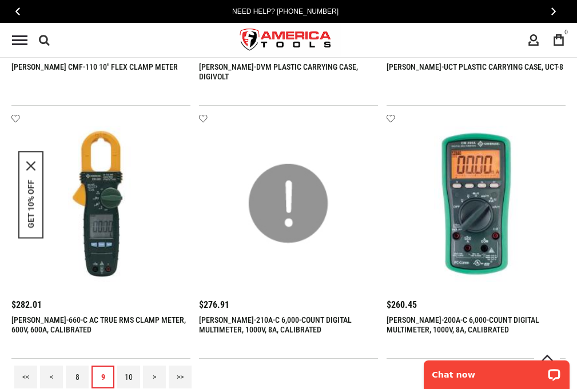
click at [129, 377] on link "10" at bounding box center [128, 377] width 23 height 23
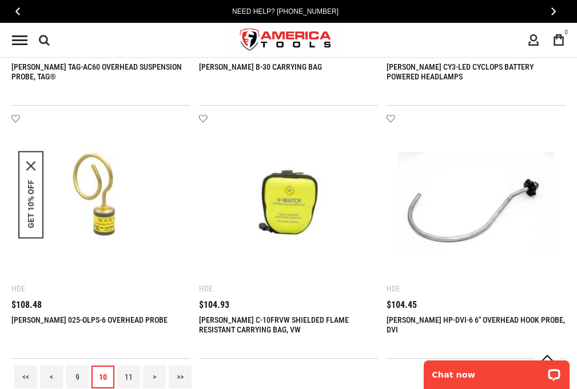
click at [129, 377] on link "11" at bounding box center [128, 377] width 23 height 23
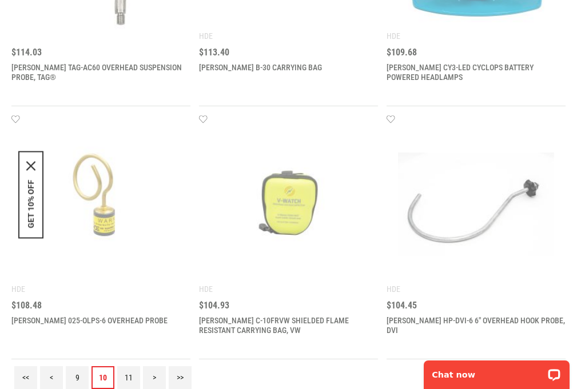
scroll to position [0, 0]
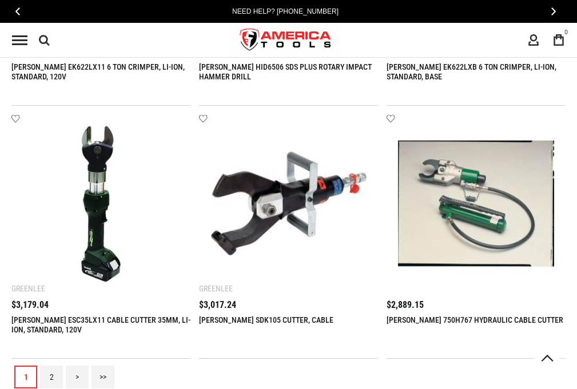
click at [51, 377] on link "2" at bounding box center [51, 377] width 23 height 23
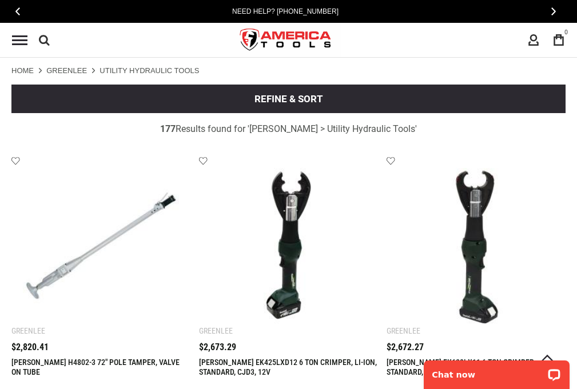
scroll to position [1815, 0]
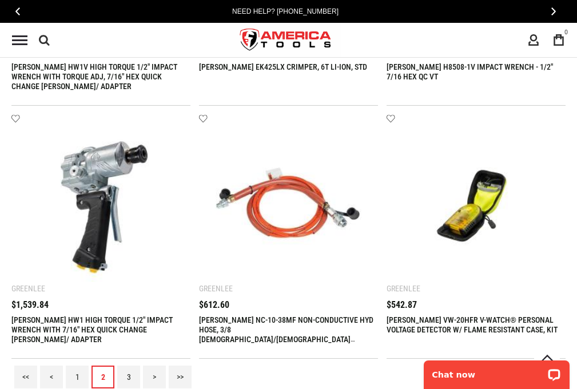
click at [129, 377] on link "3" at bounding box center [128, 377] width 23 height 23
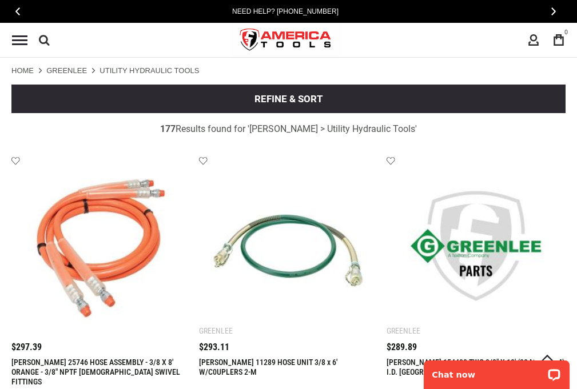
scroll to position [0, 0]
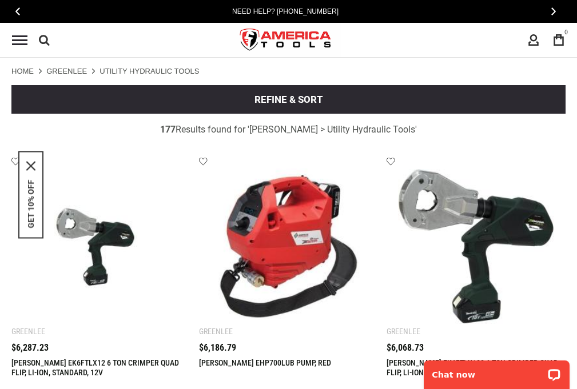
scroll to position [1815, 0]
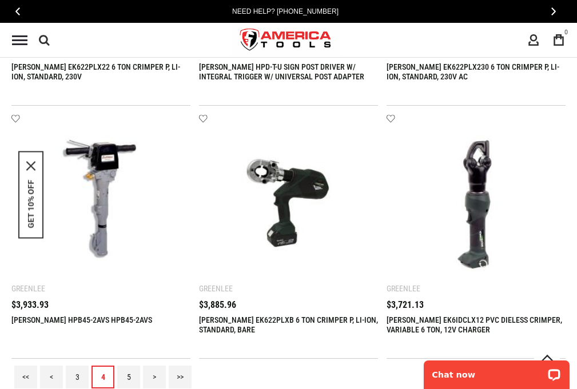
click at [129, 377] on link "5" at bounding box center [128, 377] width 23 height 23
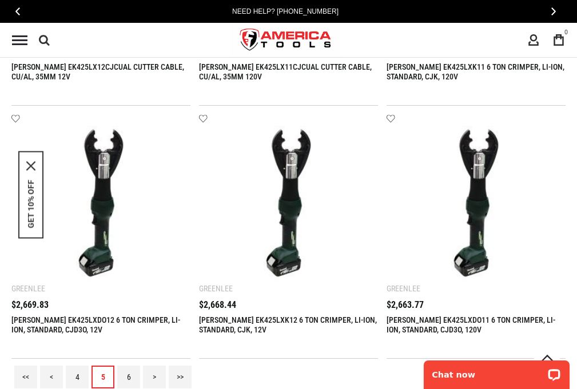
click at [129, 377] on link "6" at bounding box center [128, 377] width 23 height 23
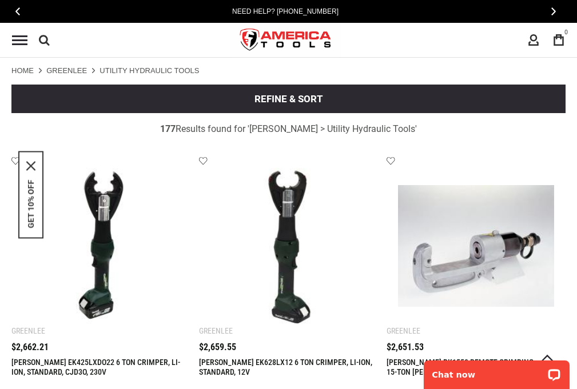
scroll to position [0, 0]
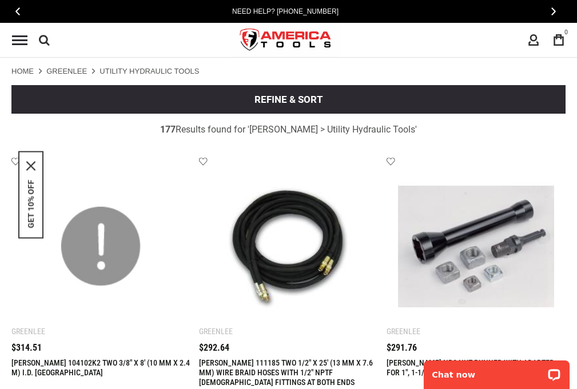
scroll to position [1815, 0]
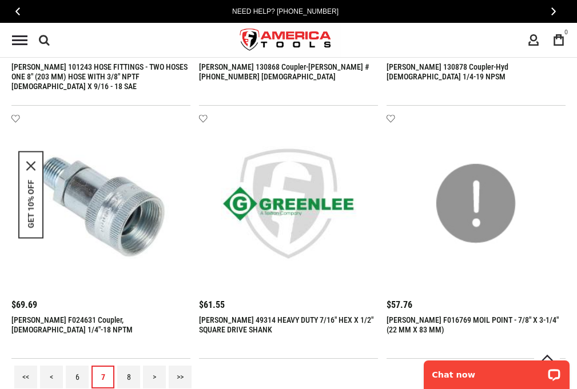
click at [129, 377] on link "8" at bounding box center [128, 377] width 23 height 23
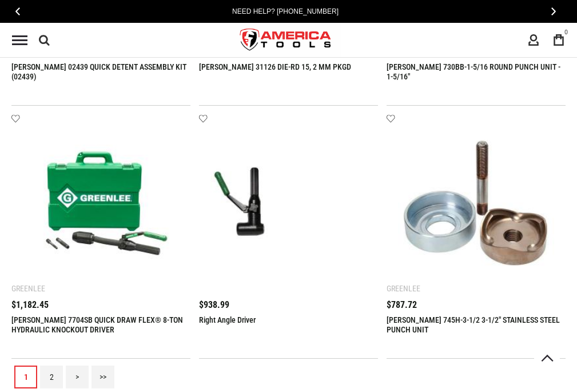
click at [51, 377] on link "2" at bounding box center [51, 377] width 23 height 23
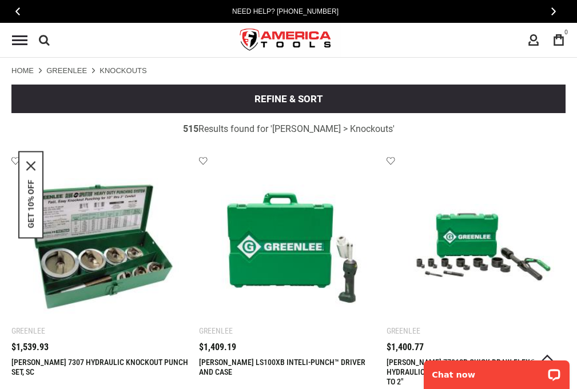
scroll to position [1815, 0]
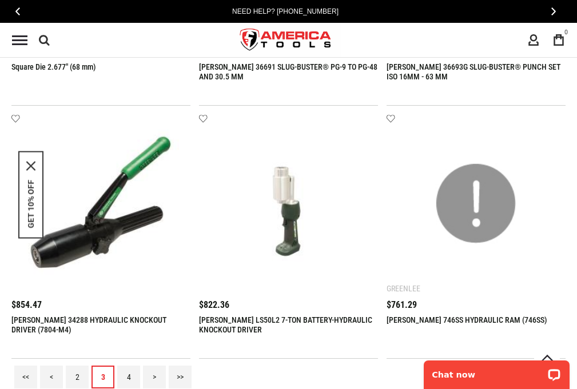
click at [129, 377] on link "4" at bounding box center [128, 377] width 23 height 23
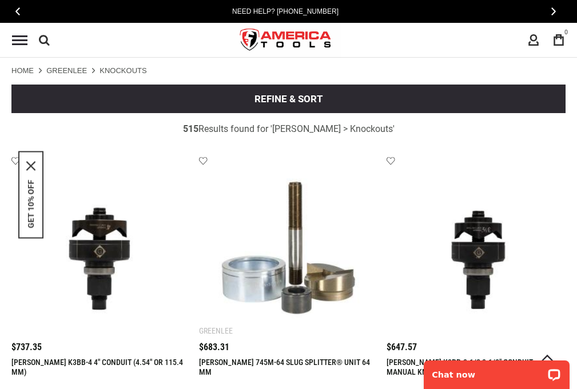
scroll to position [0, 0]
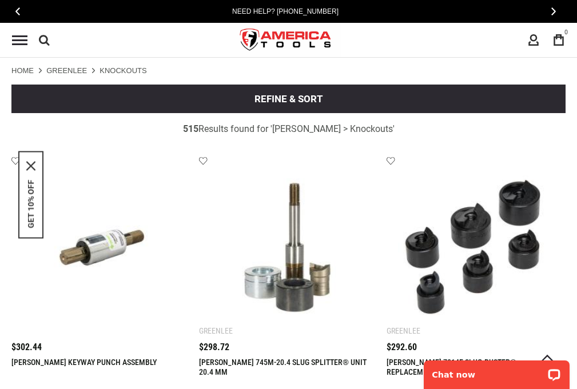
scroll to position [1815, 0]
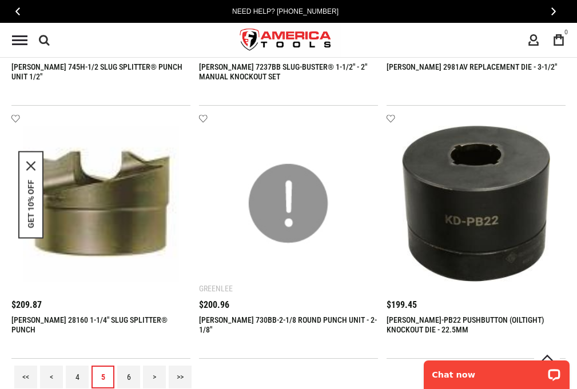
click at [129, 377] on link "6" at bounding box center [128, 377] width 23 height 23
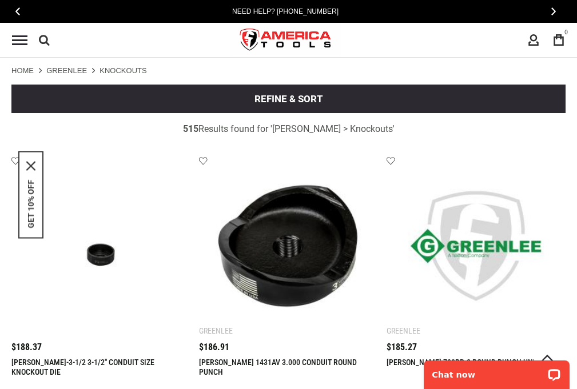
scroll to position [0, 0]
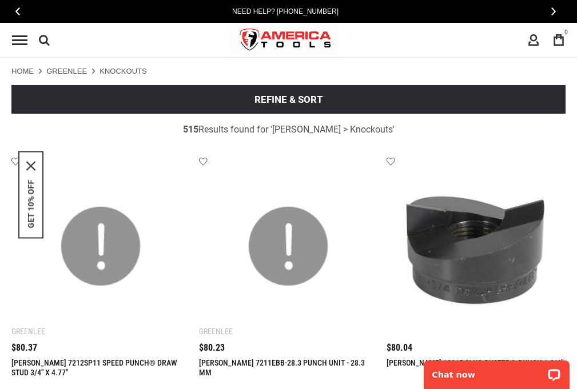
scroll to position [1815, 0]
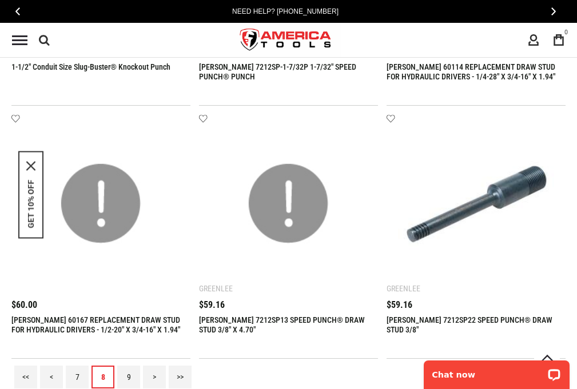
click at [129, 377] on link "9" at bounding box center [128, 377] width 23 height 23
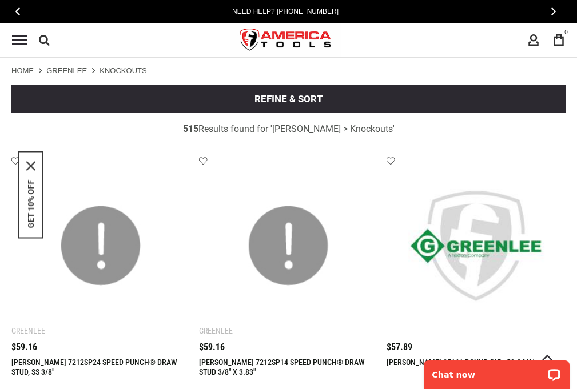
scroll to position [0, 0]
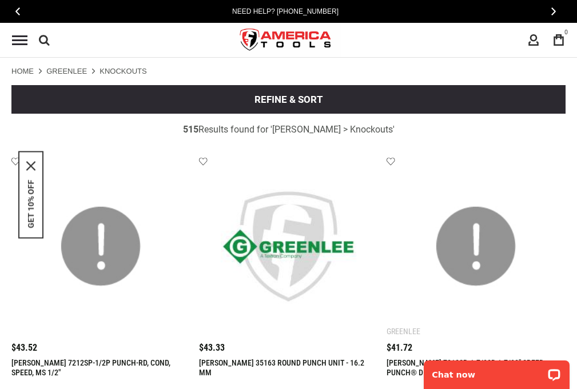
scroll to position [1815, 0]
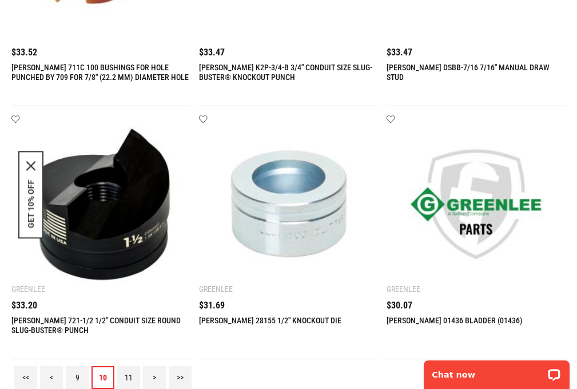
click at [129, 377] on link "11" at bounding box center [128, 377] width 23 height 23
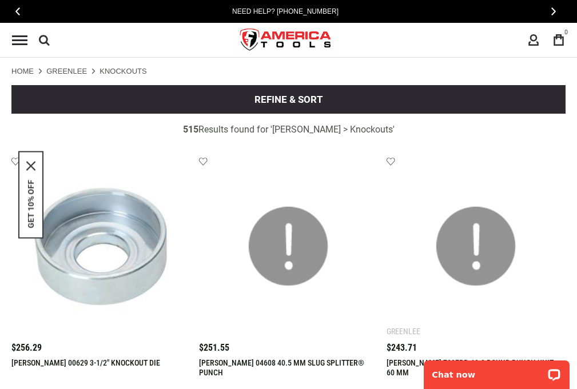
scroll to position [1815, 0]
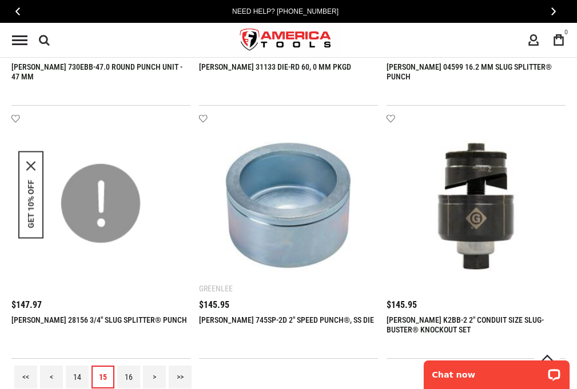
click at [129, 377] on link "16" at bounding box center [128, 377] width 23 height 23
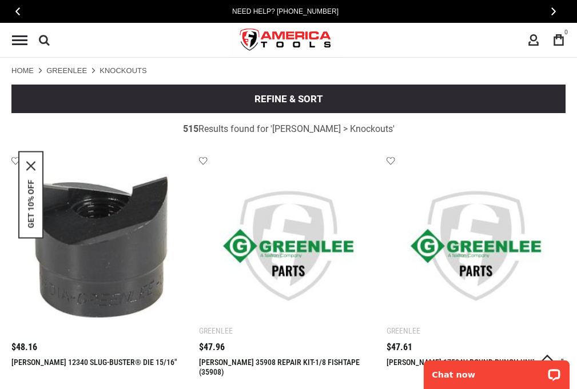
scroll to position [1815, 0]
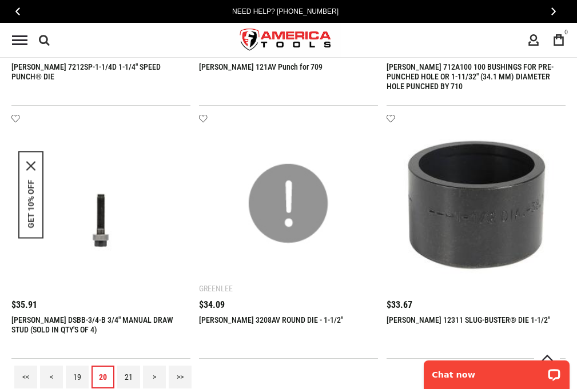
click at [129, 377] on link "21" at bounding box center [128, 377] width 23 height 23
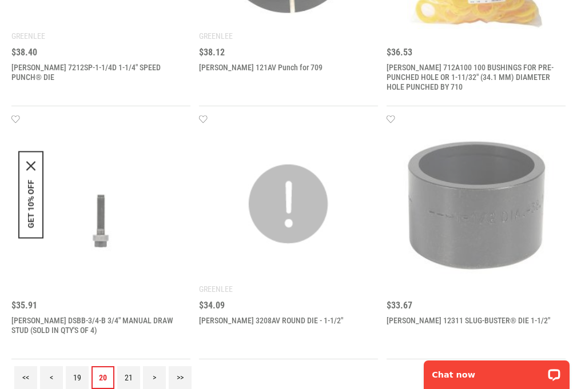
scroll to position [0, 0]
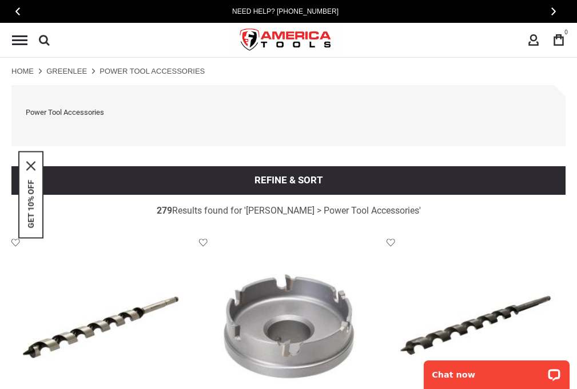
scroll to position [1896, 0]
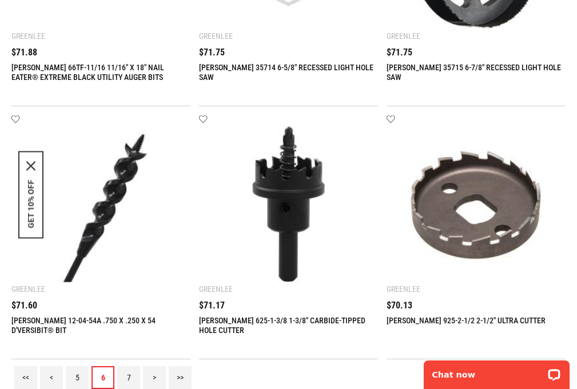
click at [129, 377] on link "7" at bounding box center [128, 377] width 23 height 23
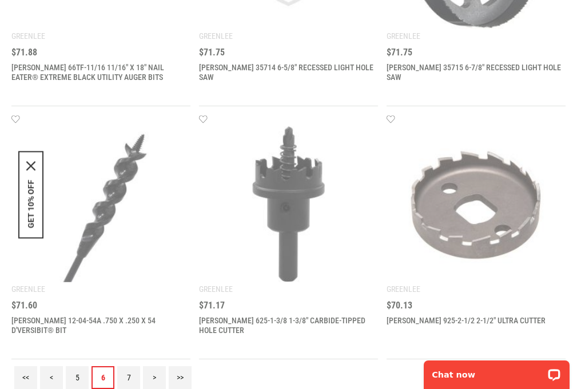
scroll to position [0, 0]
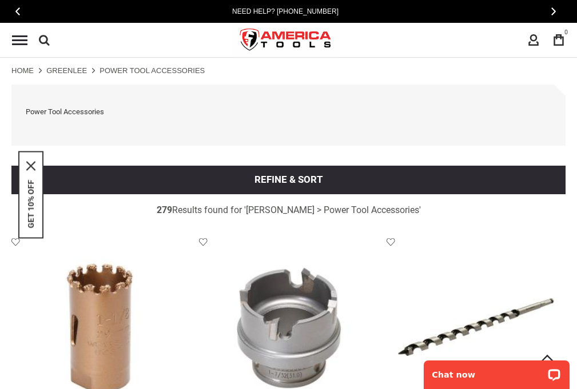
scroll to position [1896, 0]
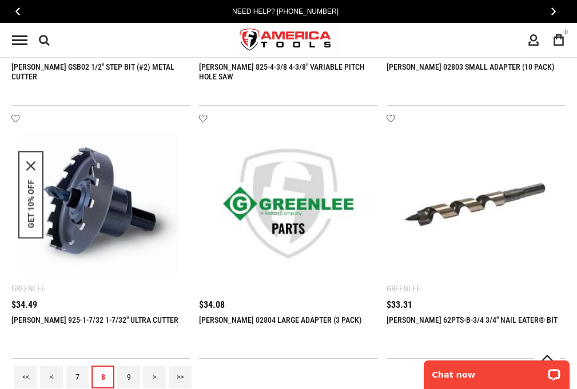
click at [129, 377] on link "9" at bounding box center [128, 377] width 23 height 23
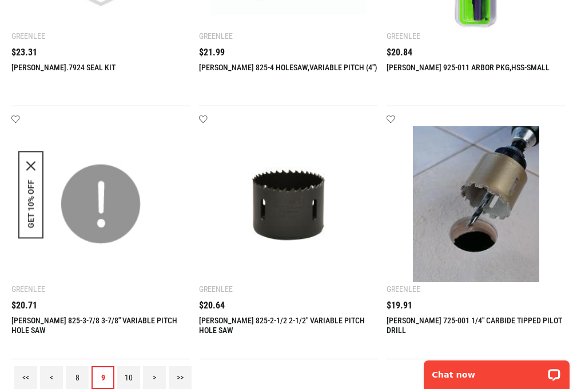
click at [129, 377] on link "10" at bounding box center [128, 377] width 23 height 23
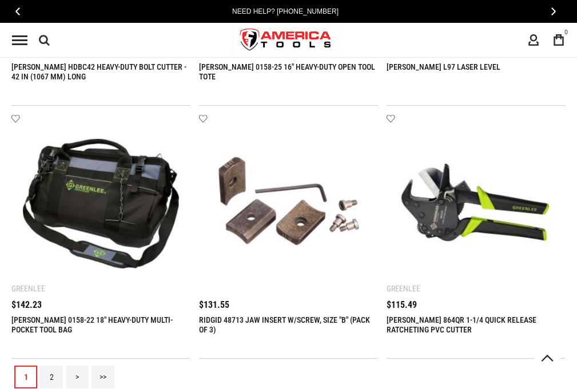
click at [51, 377] on link "2" at bounding box center [51, 377] width 23 height 23
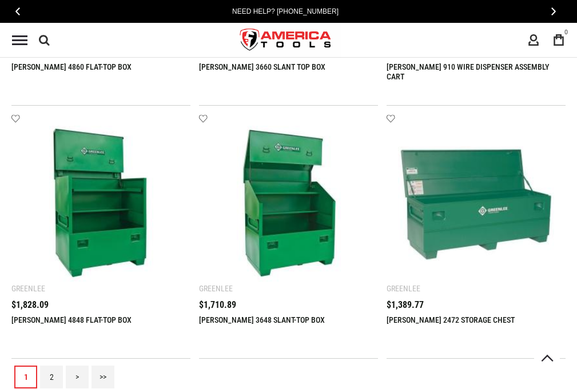
click at [51, 377] on link "2" at bounding box center [51, 377] width 23 height 23
